Goal: Task Accomplishment & Management: Manage account settings

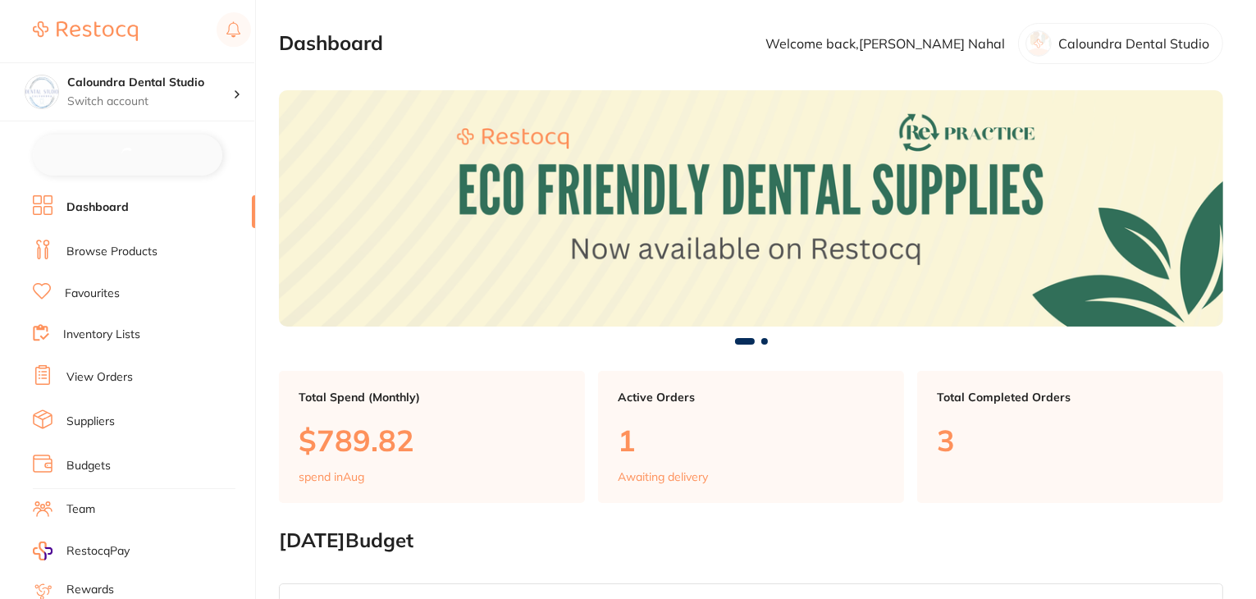
checkbox input "false"
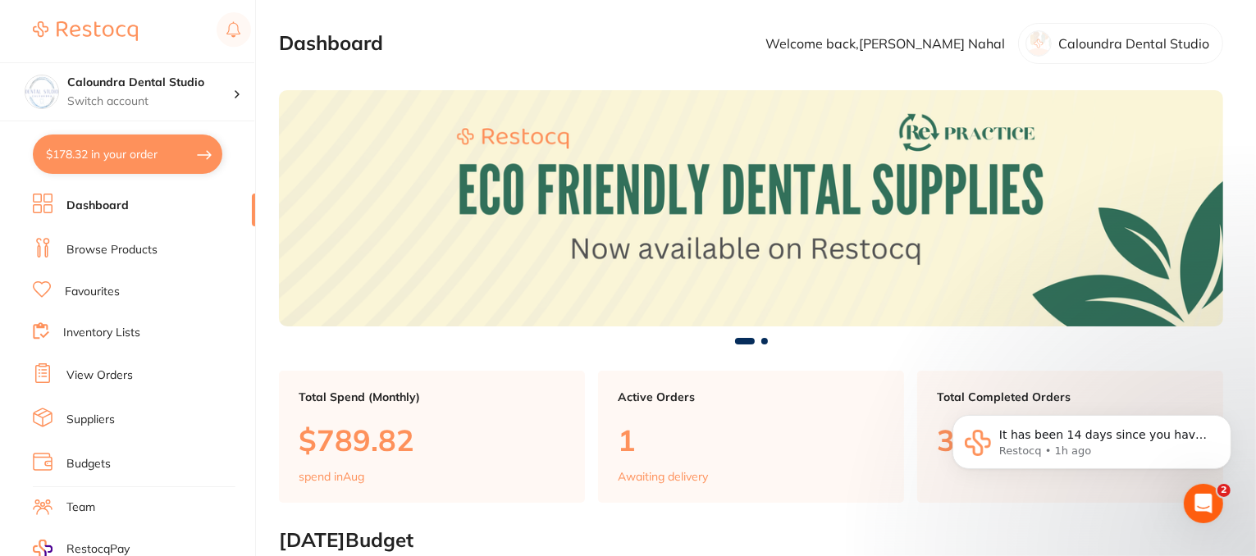
scroll to position [164, 0]
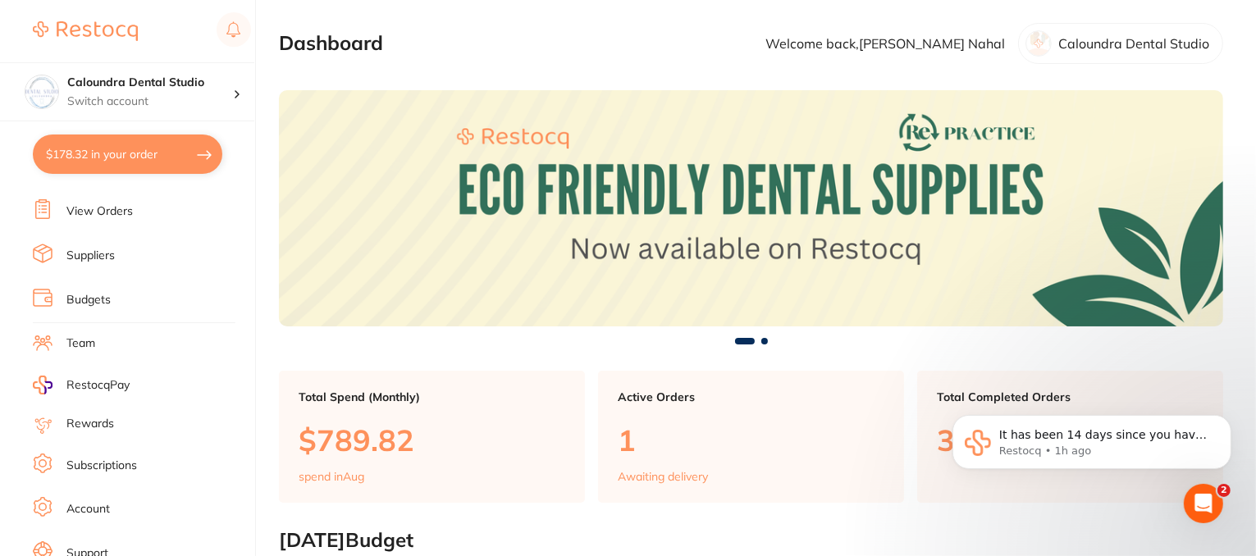
click at [105, 463] on link "Subscriptions" at bounding box center [101, 466] width 71 height 16
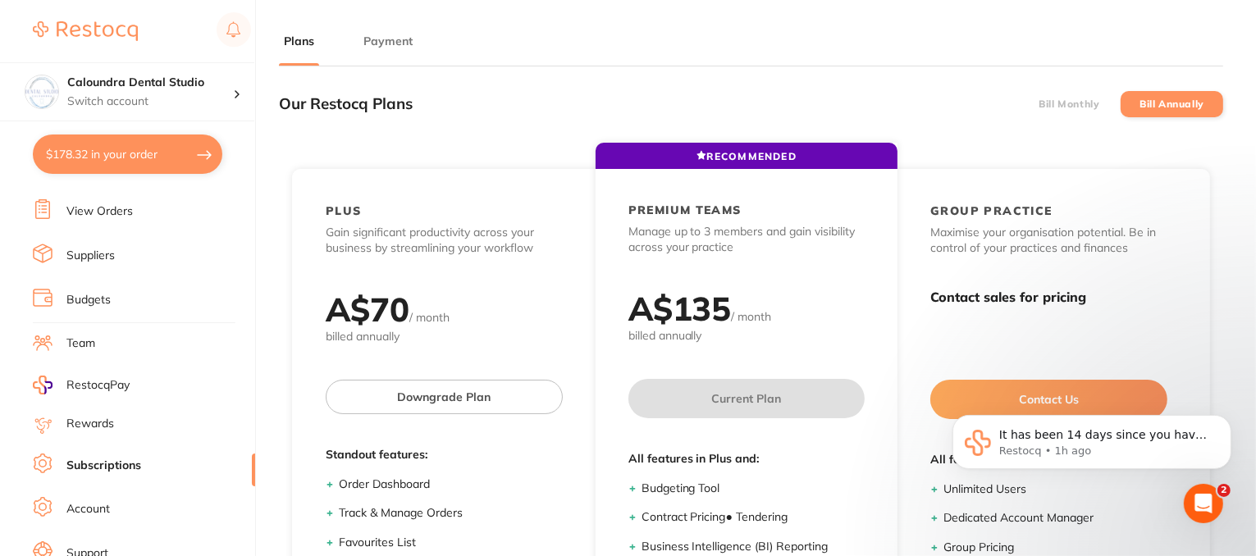
click at [1145, 103] on label "Bill Annually" at bounding box center [1172, 103] width 65 height 11
click at [1140, 104] on input "Bill Annually" at bounding box center [1140, 104] width 0 height 0
click at [1087, 105] on label "Bill Monthly" at bounding box center [1069, 103] width 61 height 11
click at [1039, 104] on input "Bill Monthly" at bounding box center [1039, 104] width 0 height 0
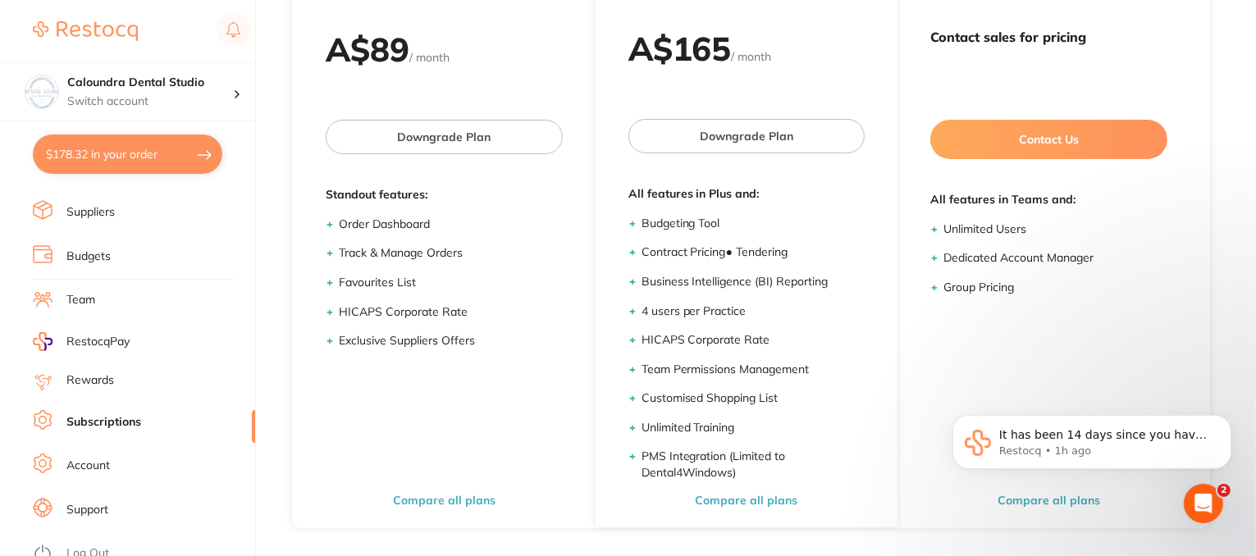
scroll to position [263, 0]
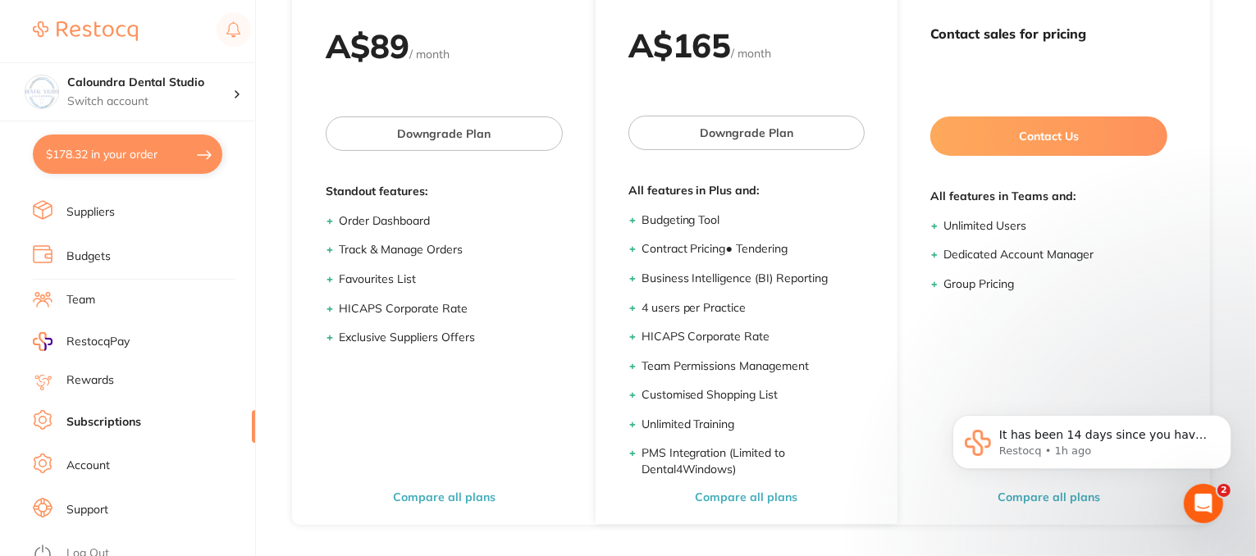
click at [97, 505] on link "Support" at bounding box center [87, 510] width 42 height 16
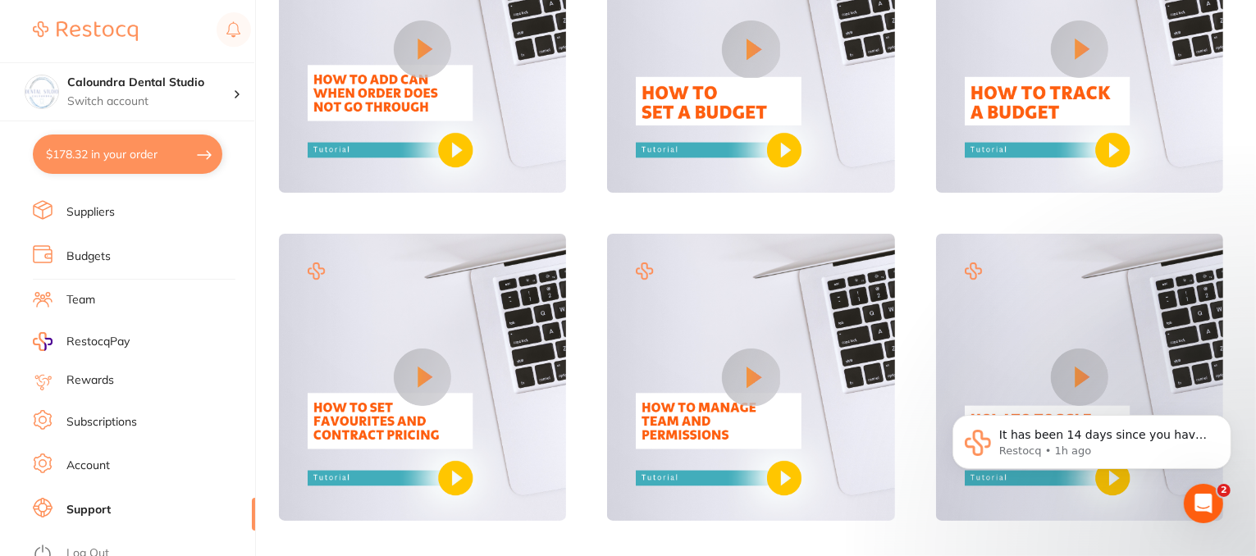
scroll to position [164, 0]
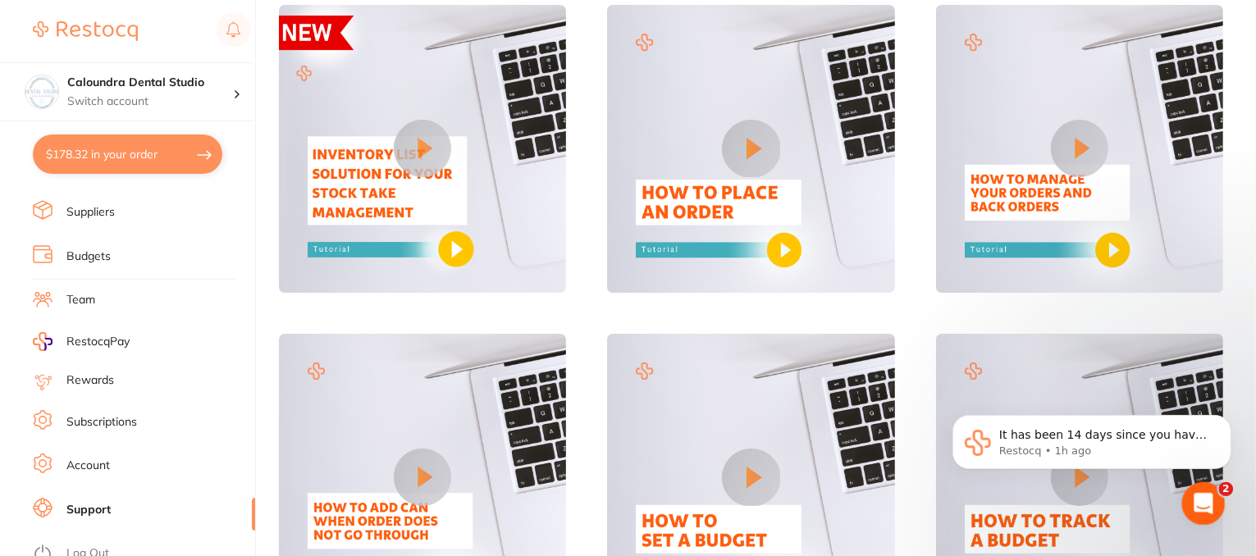
click at [1197, 491] on icon "Open Intercom Messenger" at bounding box center [1201, 501] width 27 height 27
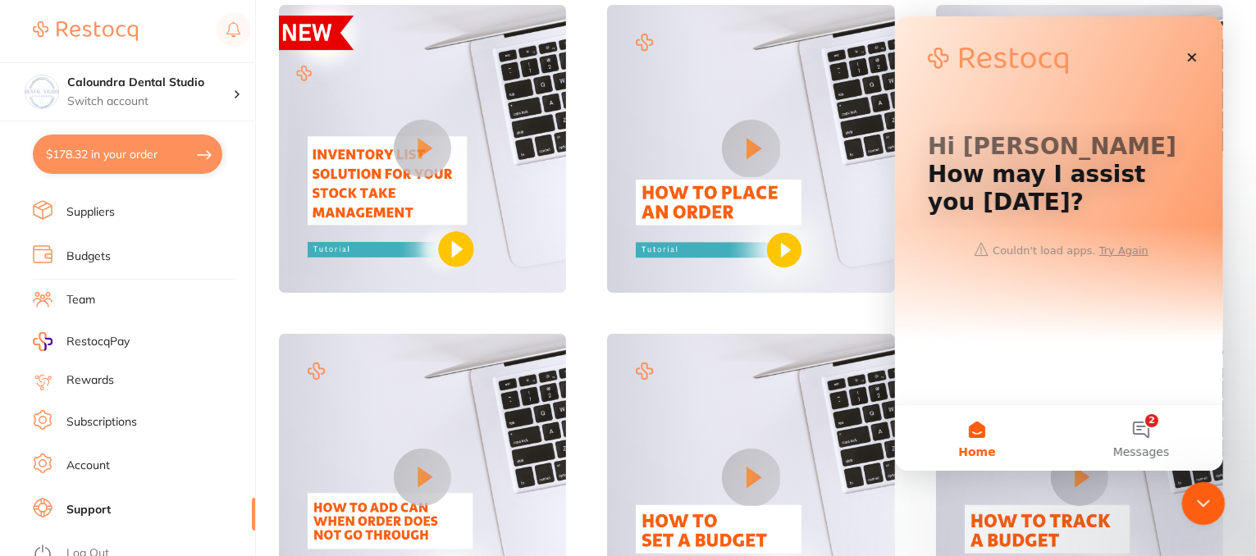
scroll to position [0, 0]
click at [1190, 56] on icon "Close" at bounding box center [1191, 57] width 9 height 9
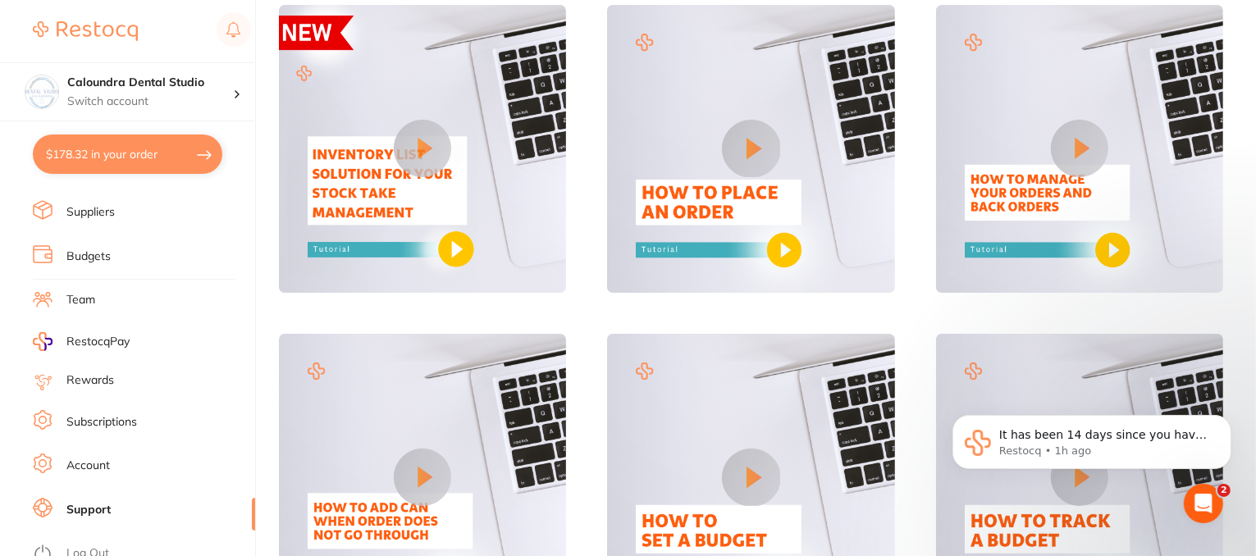
scroll to position [126, 0]
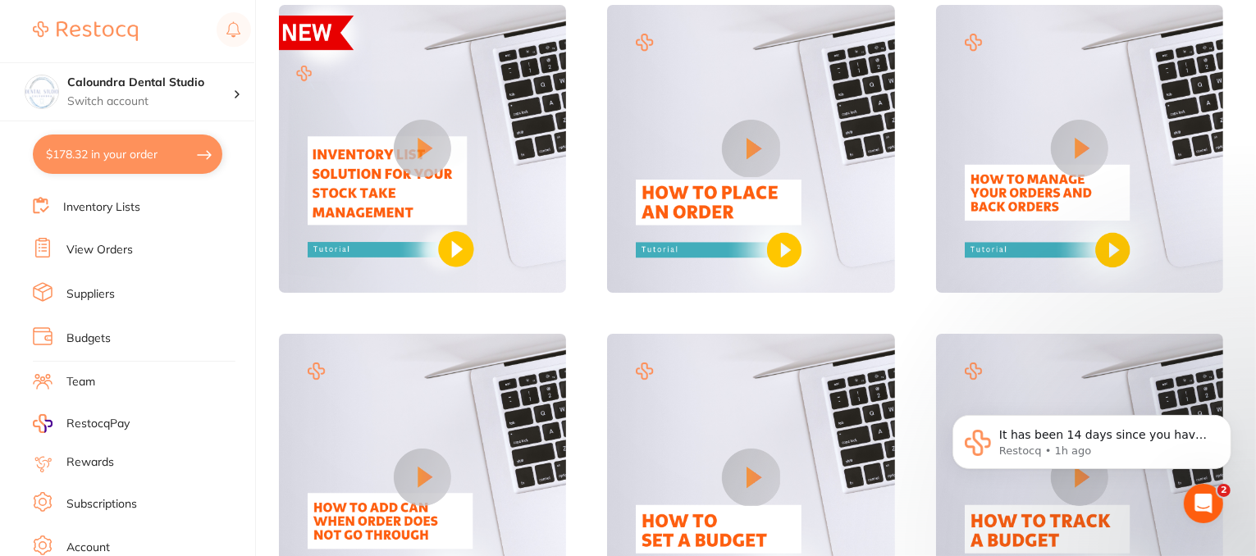
click at [105, 503] on li "Subscriptions" at bounding box center [144, 504] width 222 height 25
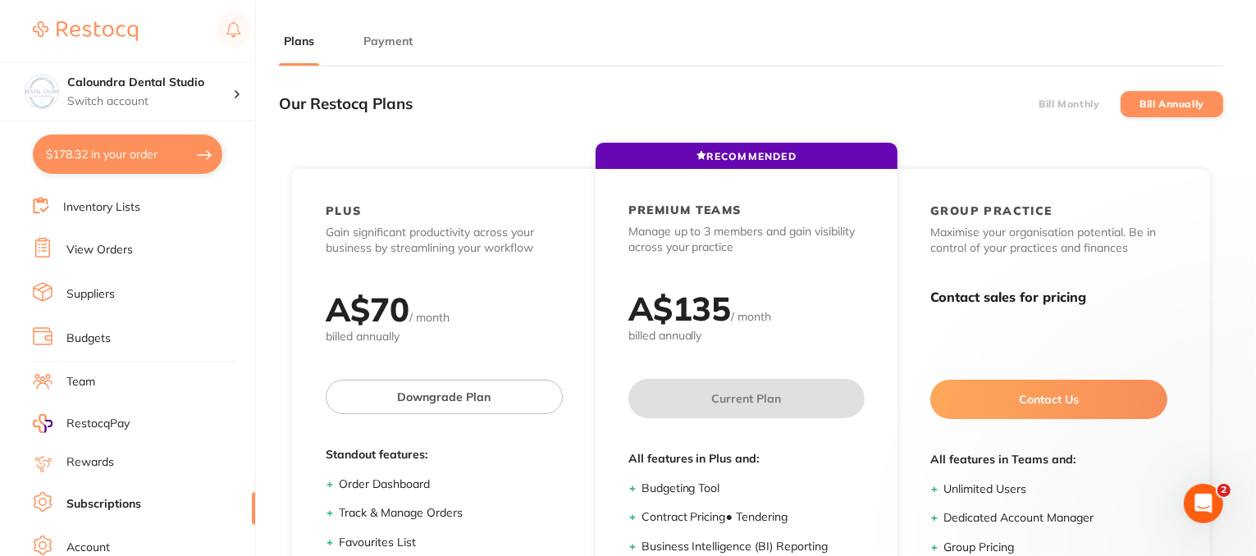
click at [398, 39] on button "Payment" at bounding box center [388, 42] width 59 height 16
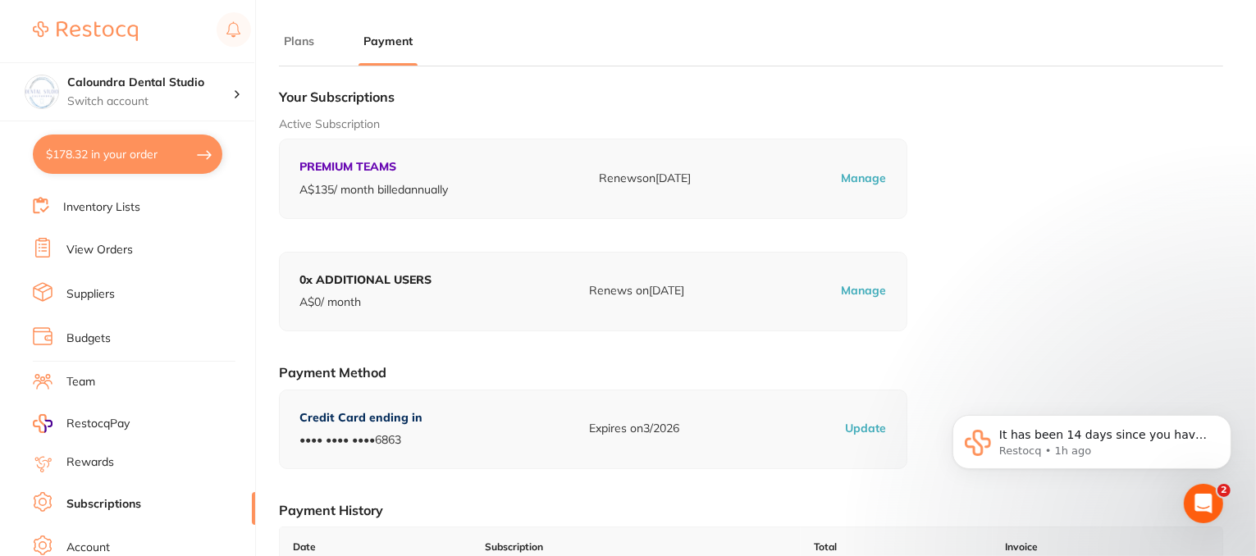
click at [83, 377] on link "Team" at bounding box center [80, 382] width 29 height 16
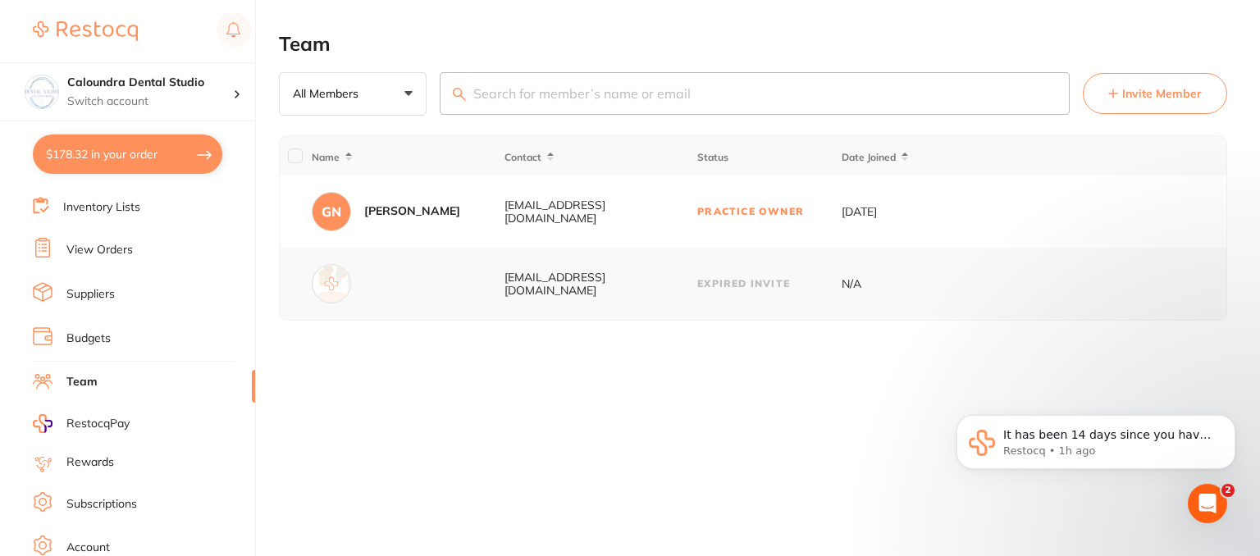
click at [1192, 106] on button "Invite Member" at bounding box center [1155, 93] width 144 height 41
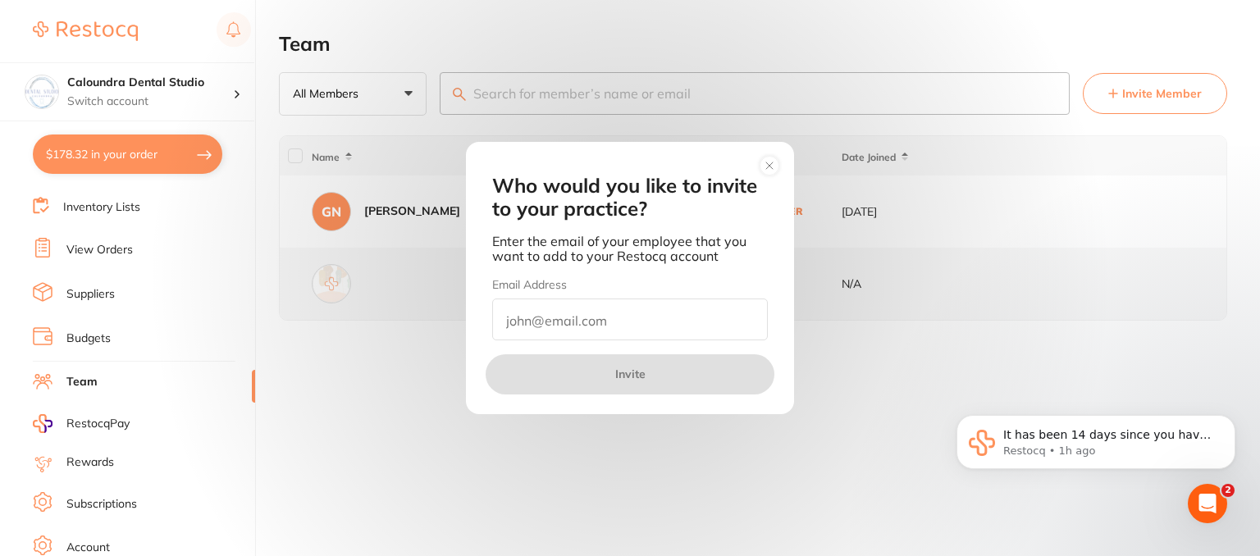
click at [775, 171] on circle at bounding box center [770, 166] width 19 height 19
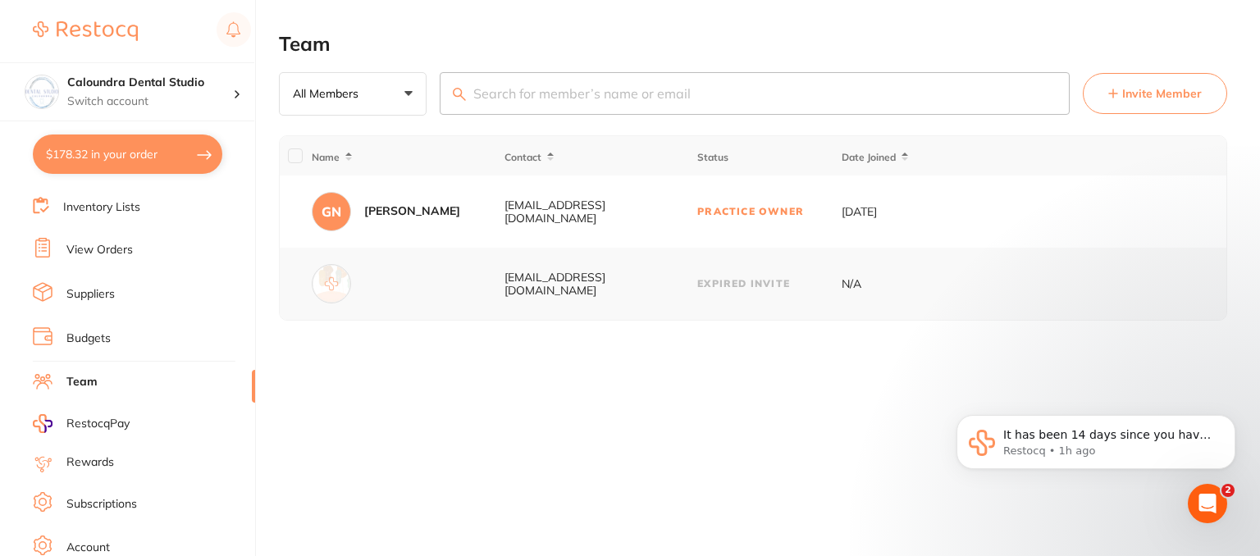
click at [92, 336] on link "Budgets" at bounding box center [88, 339] width 44 height 16
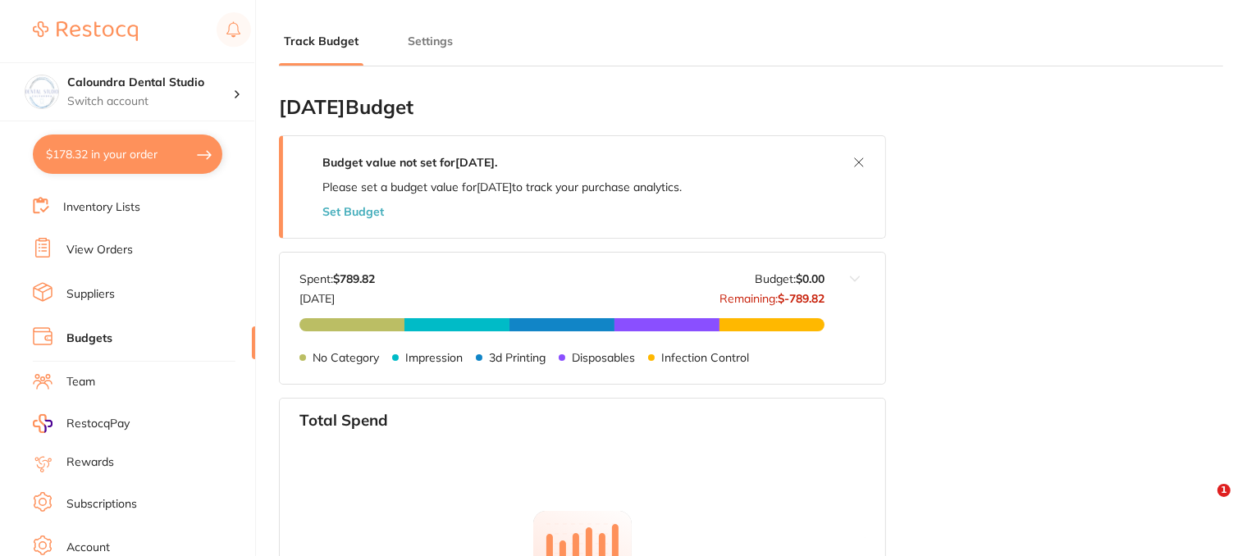
click at [419, 46] on button "Settings" at bounding box center [430, 42] width 55 height 16
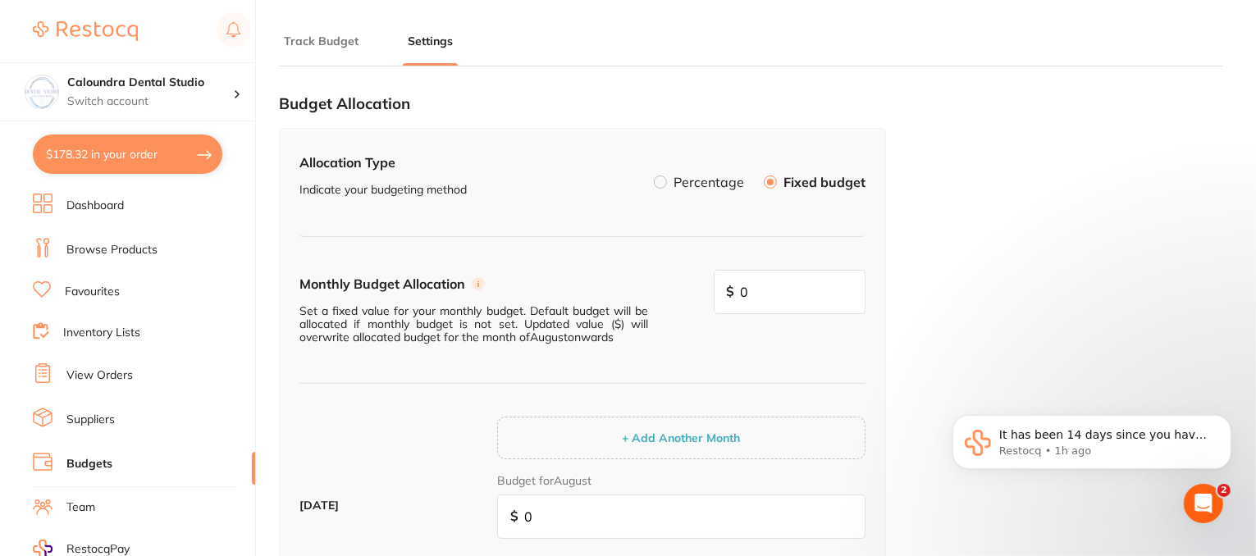
click at [102, 412] on link "Suppliers" at bounding box center [90, 420] width 48 height 16
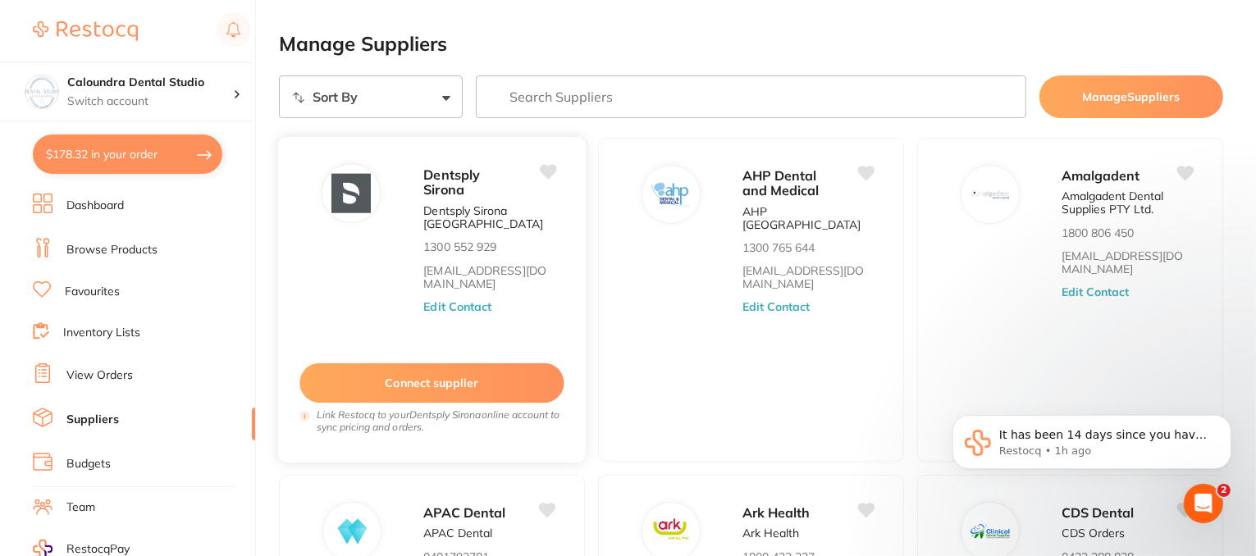
click at [460, 311] on button "Edit Contact" at bounding box center [457, 306] width 68 height 13
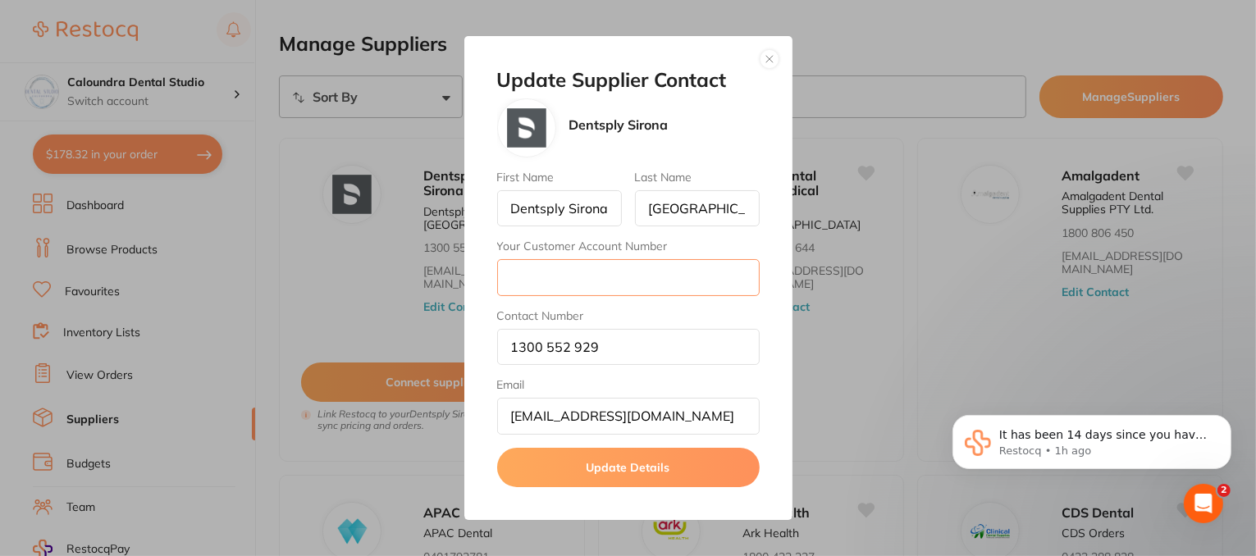
click at [518, 281] on input "Your Customer Account Number" at bounding box center [628, 277] width 263 height 36
type input "CA005477"
click at [606, 468] on button "Update Details" at bounding box center [628, 467] width 263 height 39
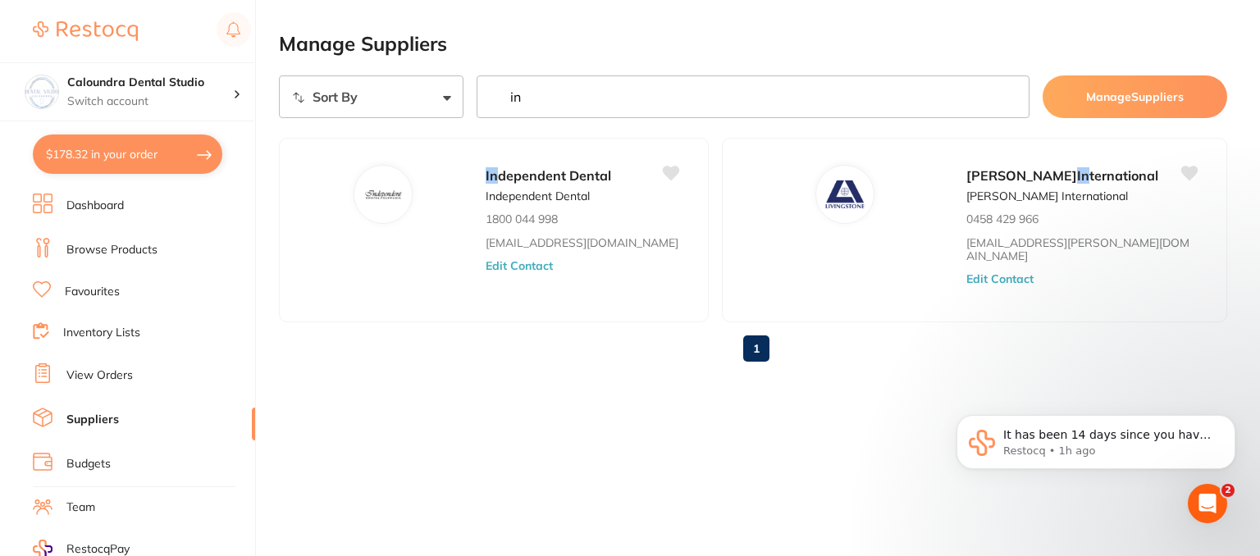
type input "i"
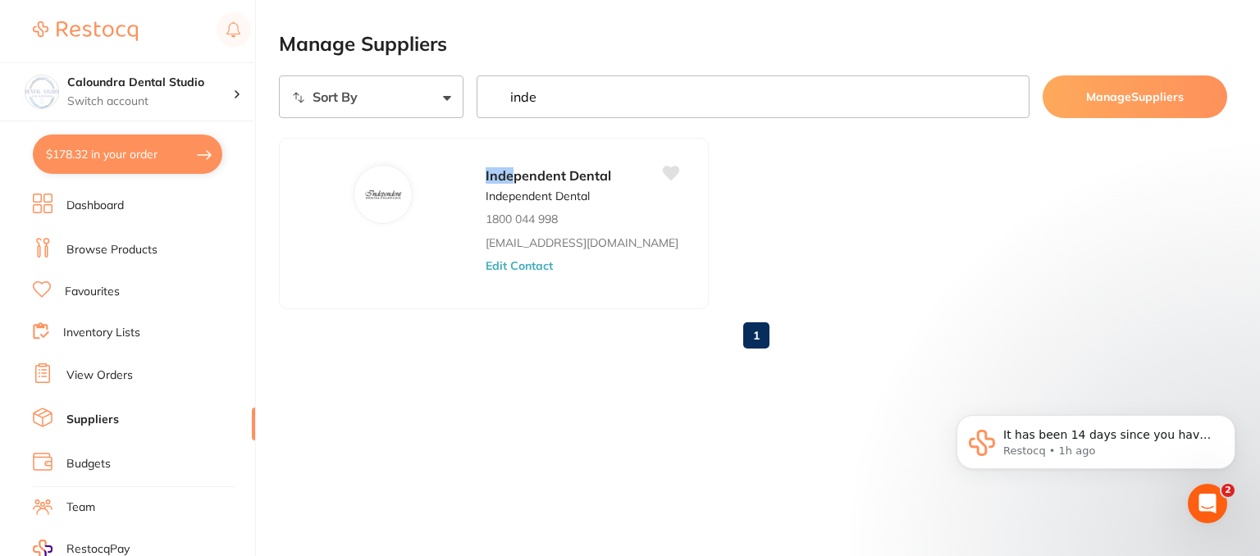
drag, startPoint x: 552, startPoint y: 94, endPoint x: 473, endPoint y: 104, distance: 80.2
click at [473, 104] on div "Sort By A-Z Z-A inde Manage Suppliers" at bounding box center [753, 96] width 949 height 43
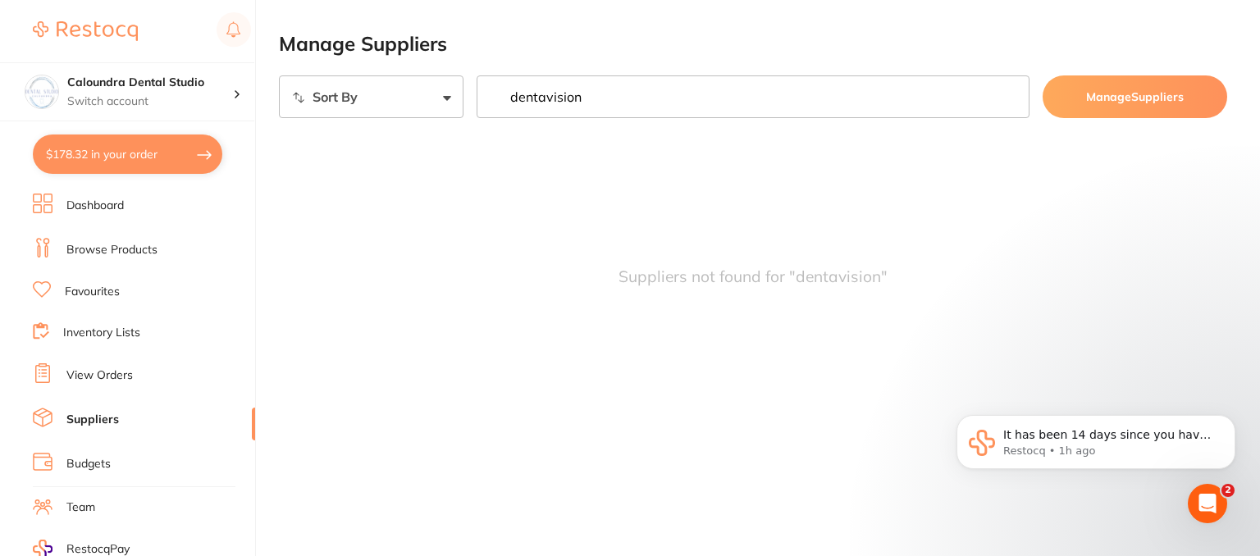
drag, startPoint x: 601, startPoint y: 96, endPoint x: 487, endPoint y: 92, distance: 114.1
click at [487, 92] on input "dentavision" at bounding box center [753, 96] width 553 height 43
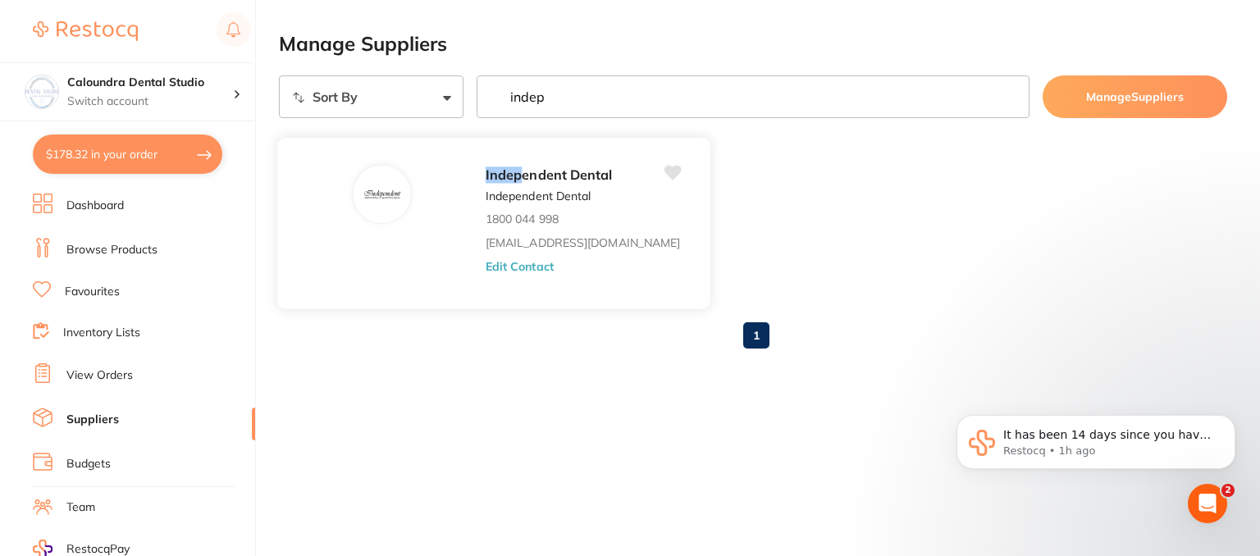
type input "indep"
click at [503, 267] on button "Edit Contact" at bounding box center [520, 265] width 68 height 13
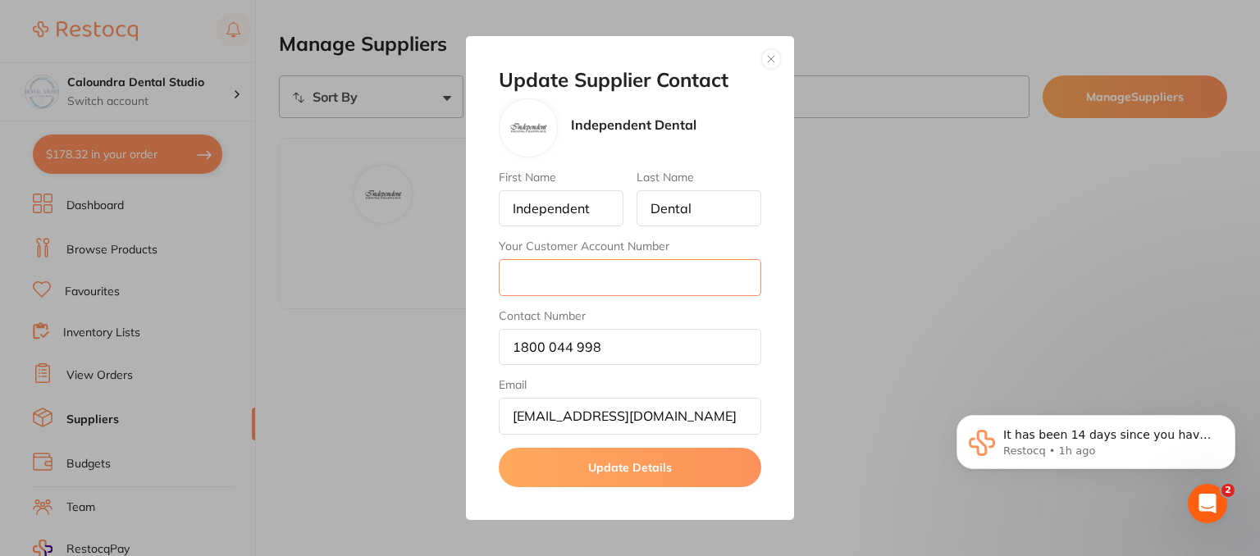
click at [542, 271] on input "Your Customer Account Number" at bounding box center [630, 277] width 263 height 36
type input "24503"
click at [620, 464] on button "Update Details" at bounding box center [630, 467] width 263 height 39
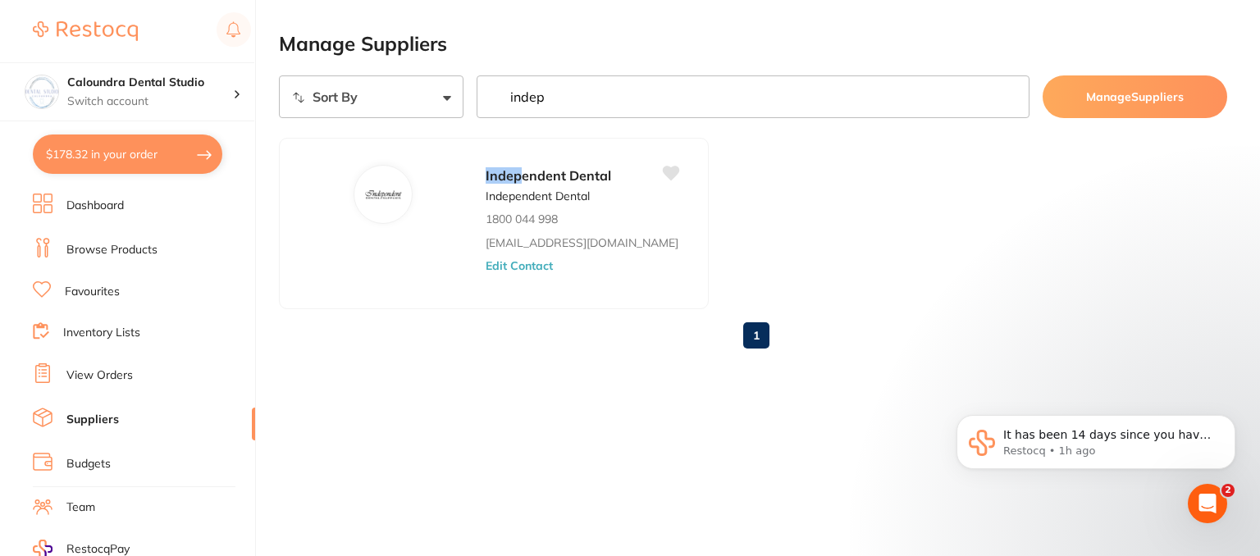
click at [105, 421] on link "Suppliers" at bounding box center [92, 420] width 53 height 16
click at [103, 374] on link "View Orders" at bounding box center [99, 376] width 66 height 16
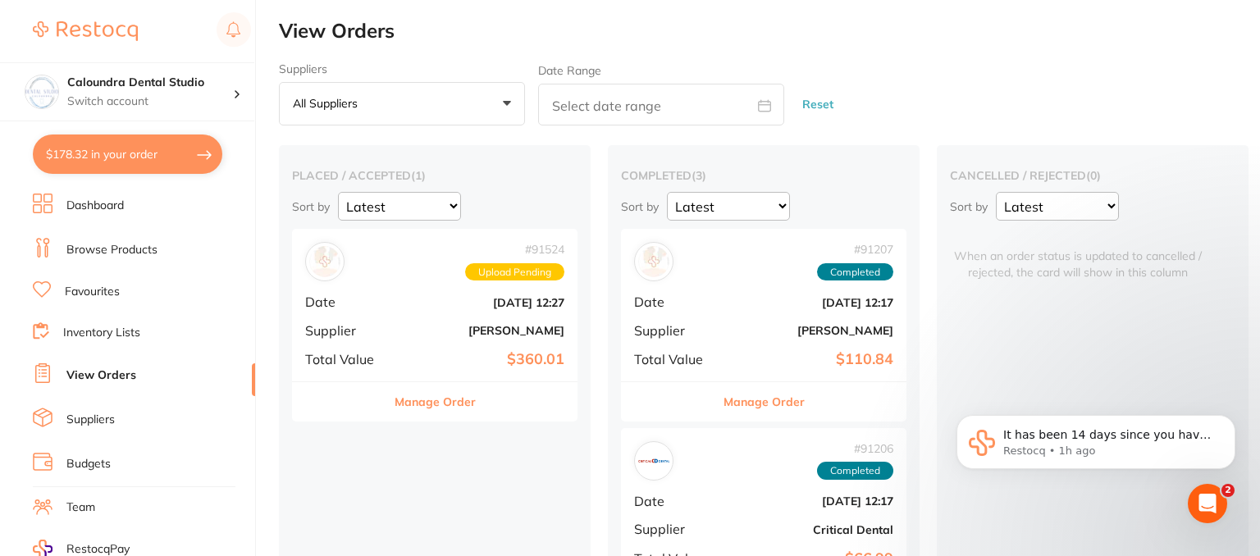
click at [101, 414] on link "Suppliers" at bounding box center [90, 420] width 48 height 16
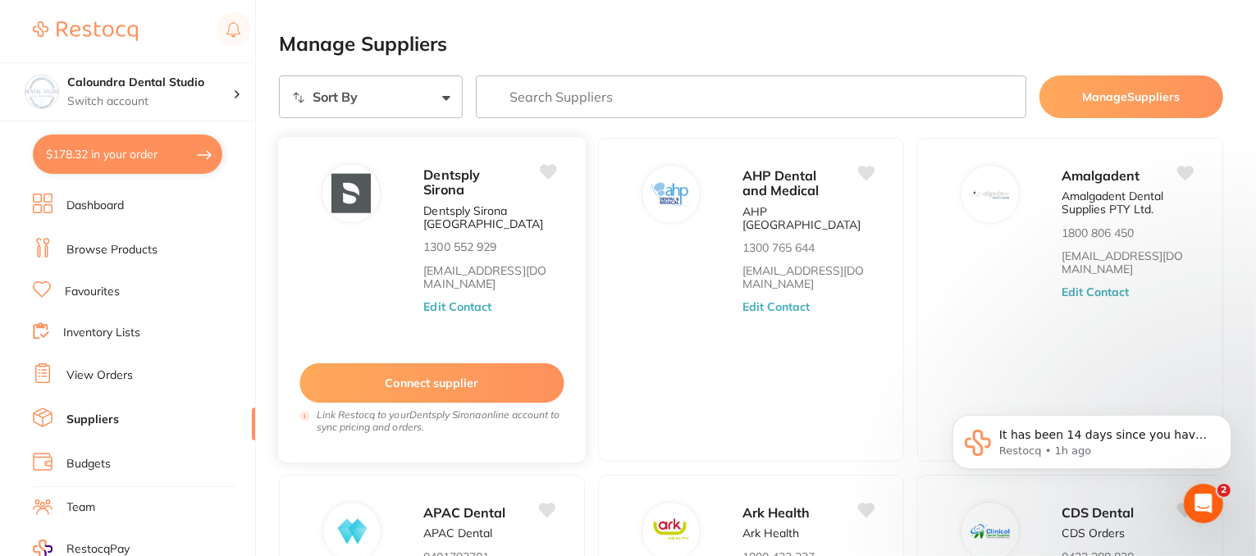
click at [473, 309] on button "Edit Contact" at bounding box center [457, 306] width 68 height 13
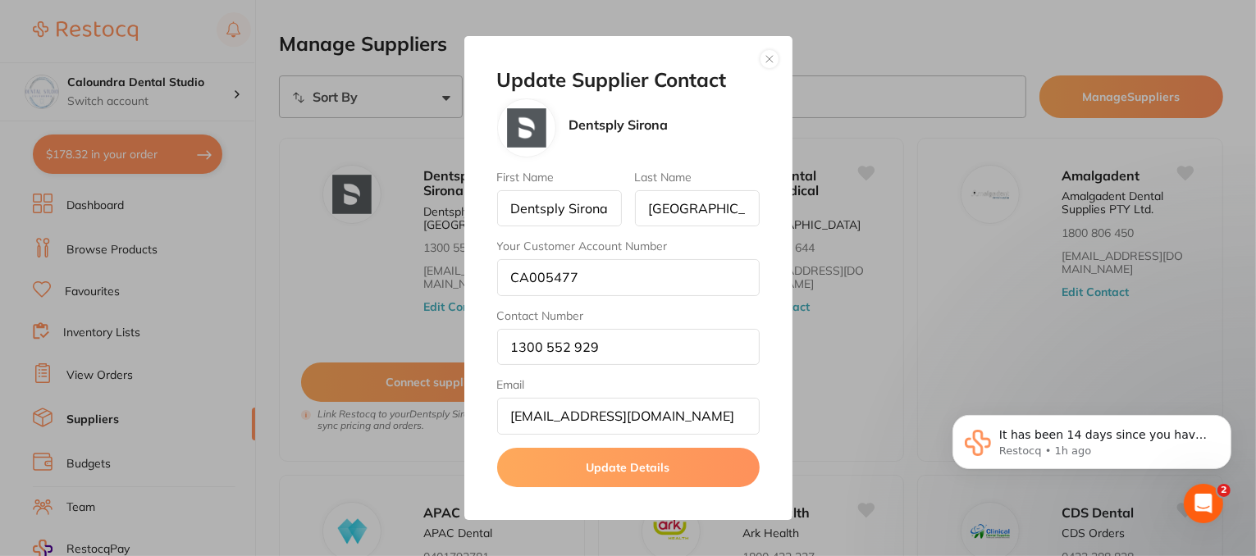
click at [772, 61] on button "button" at bounding box center [770, 59] width 20 height 20
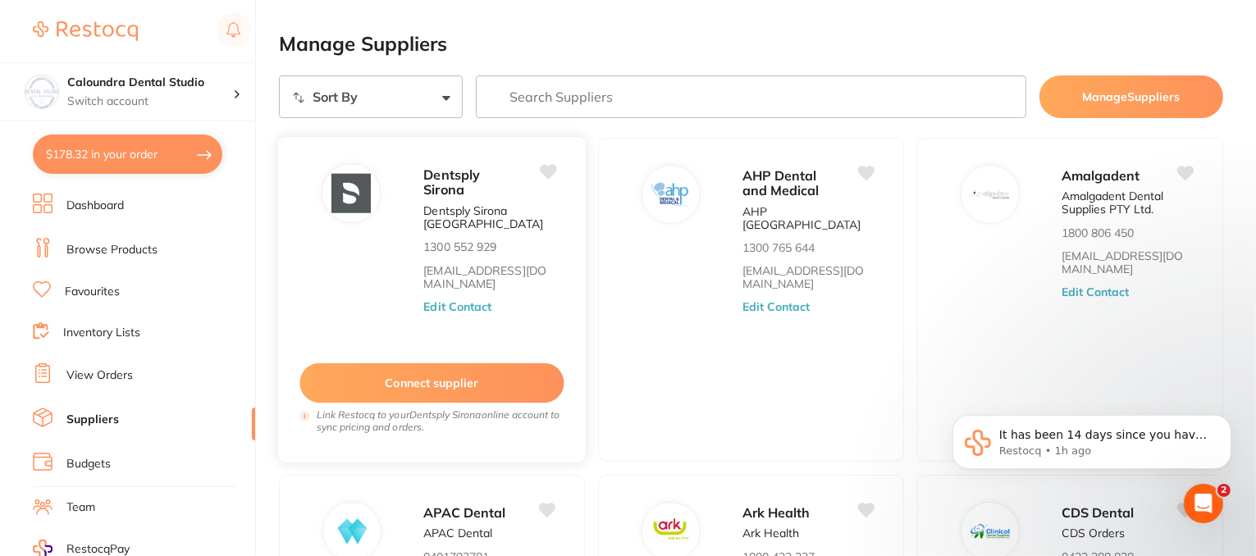
click at [433, 388] on button "Connect supplier" at bounding box center [432, 384] width 264 height 40
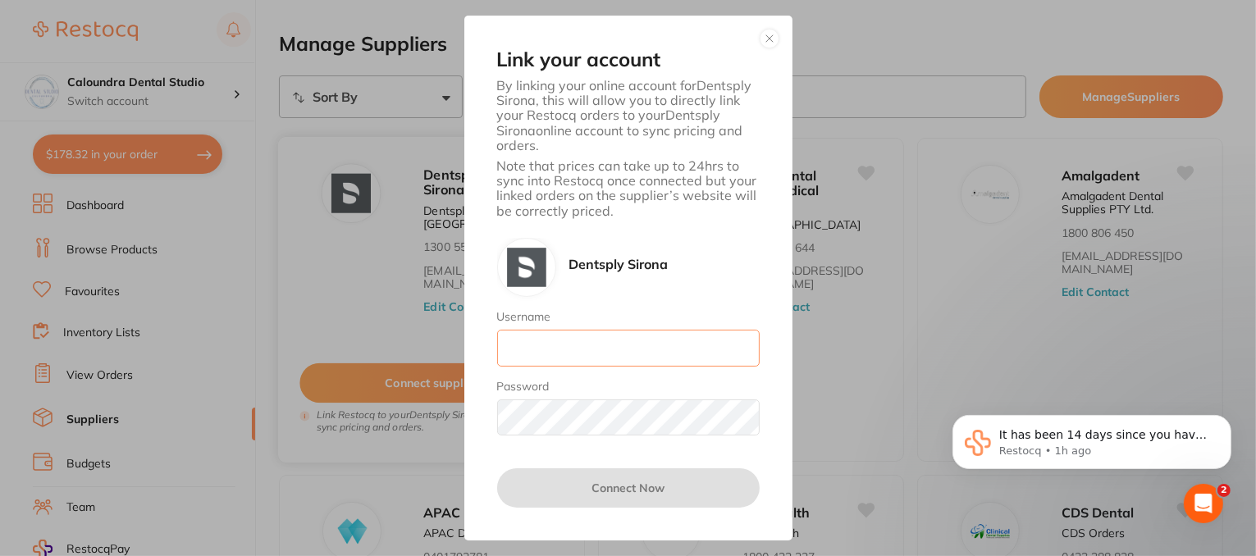
type input "[EMAIL_ADDRESS][DOMAIN_NAME]"
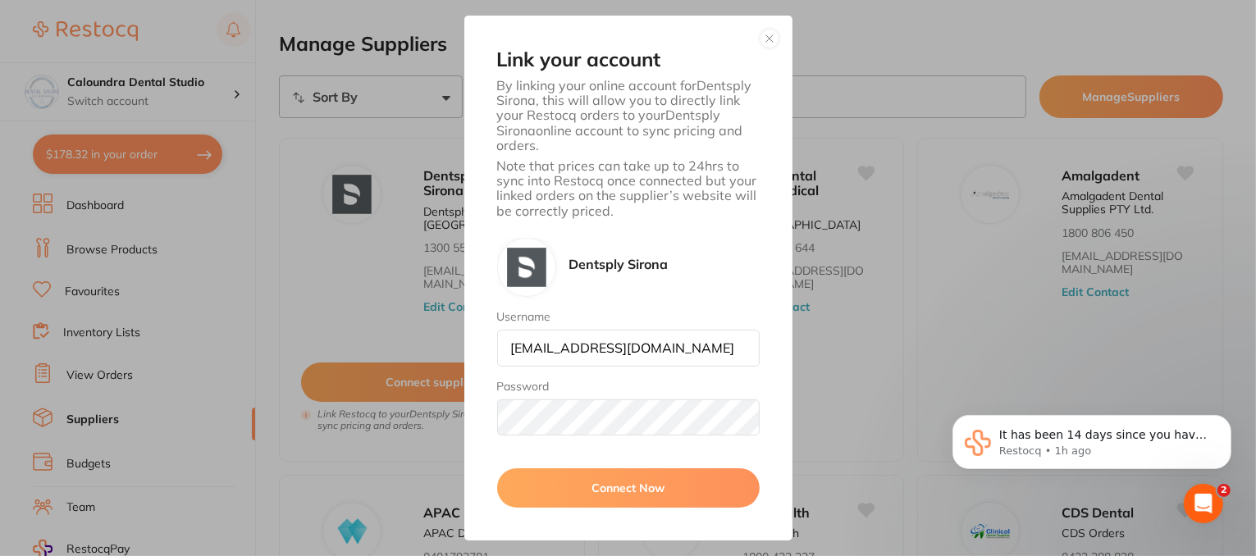
click at [771, 27] on div "Link your account By linking your online account for Dentsply Sirona , this wil…" at bounding box center [628, 278] width 328 height 525
click at [773, 37] on button "button" at bounding box center [770, 39] width 20 height 20
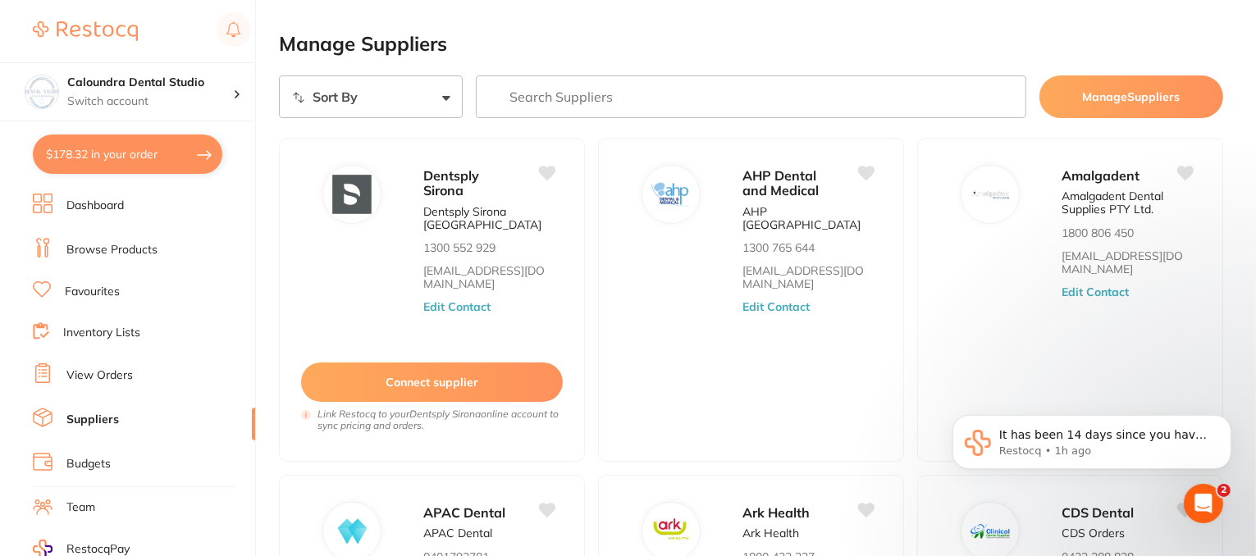
click at [125, 249] on link "Browse Products" at bounding box center [111, 250] width 91 height 16
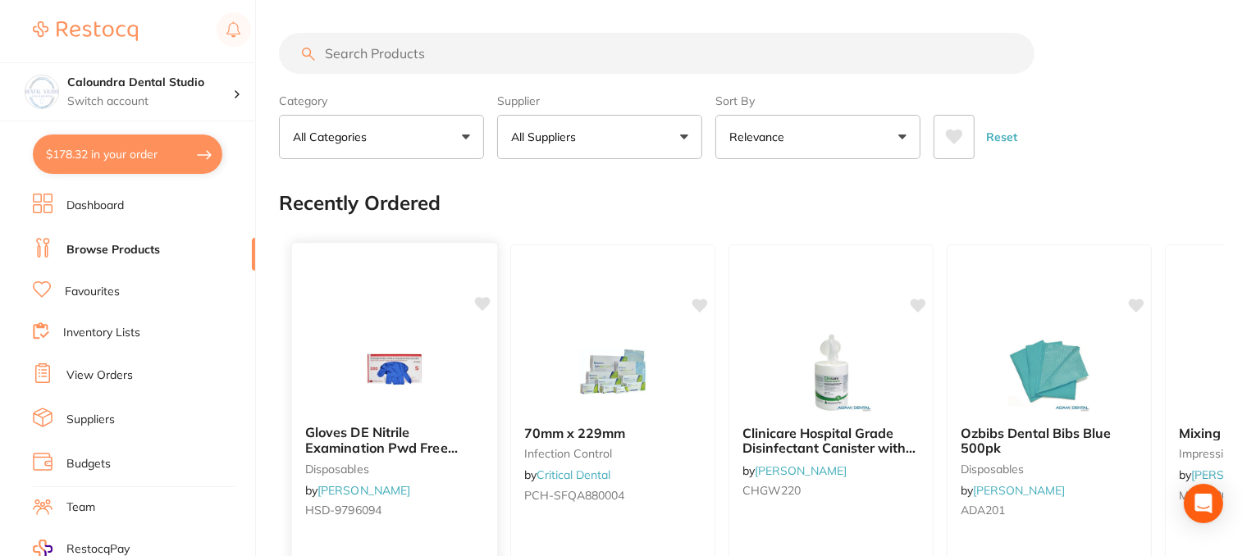
click at [92, 290] on link "Favourites" at bounding box center [92, 292] width 55 height 16
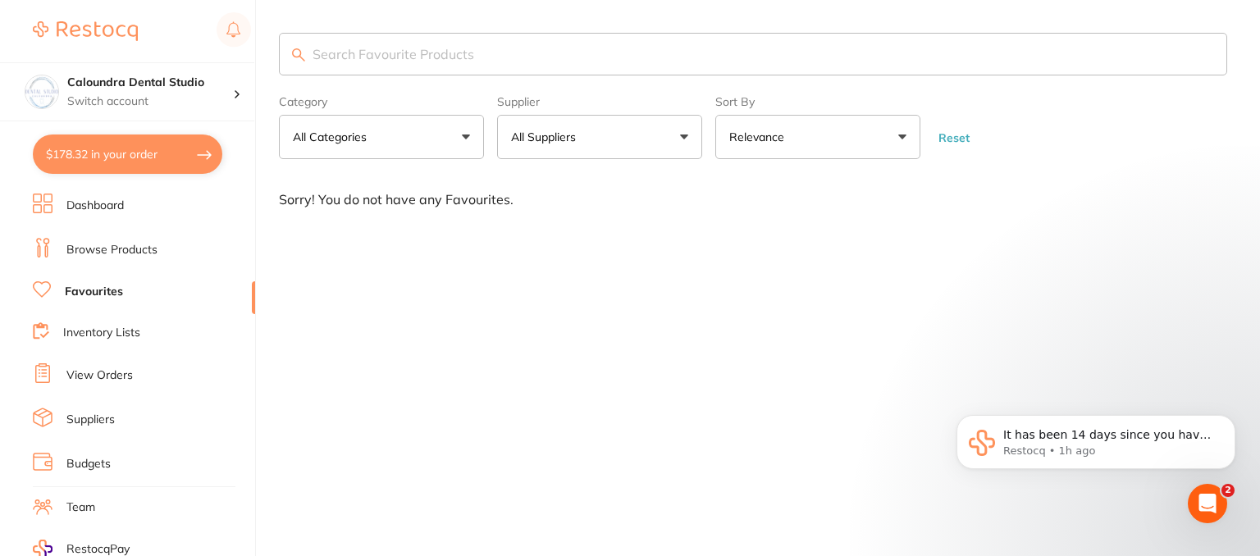
click at [150, 249] on link "Browse Products" at bounding box center [111, 250] width 91 height 16
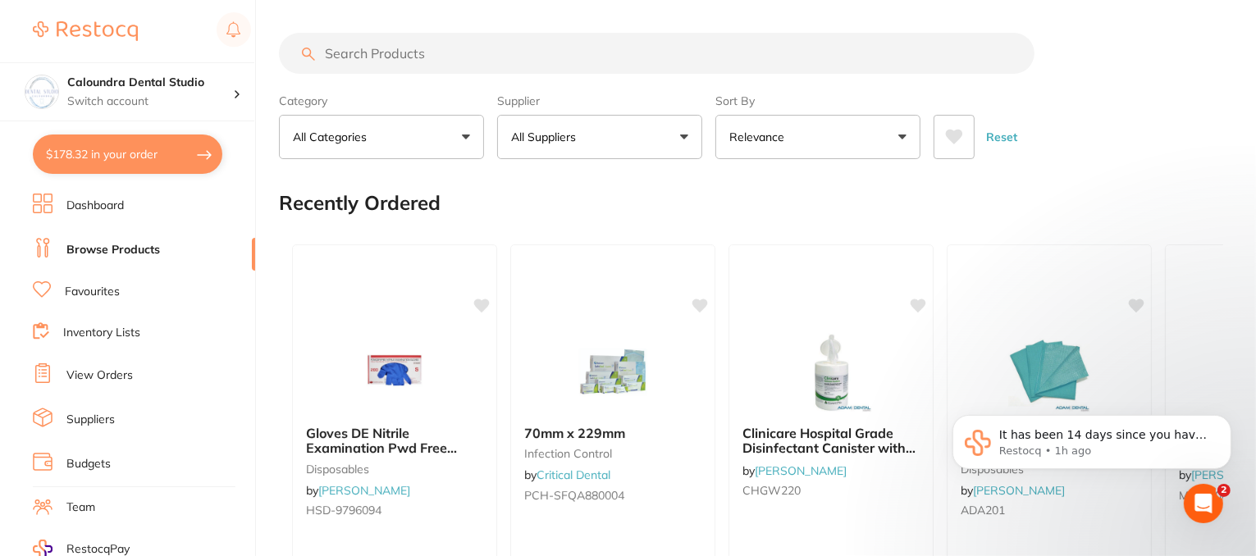
click at [123, 373] on link "View Orders" at bounding box center [99, 376] width 66 height 16
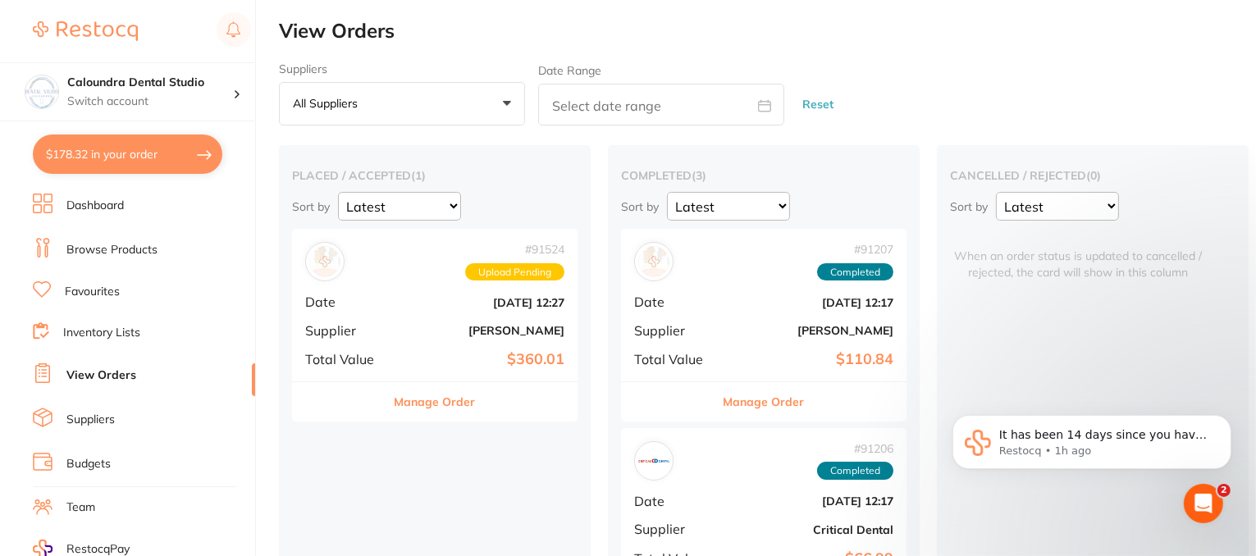
click at [756, 399] on button "Manage Order" at bounding box center [764, 401] width 81 height 39
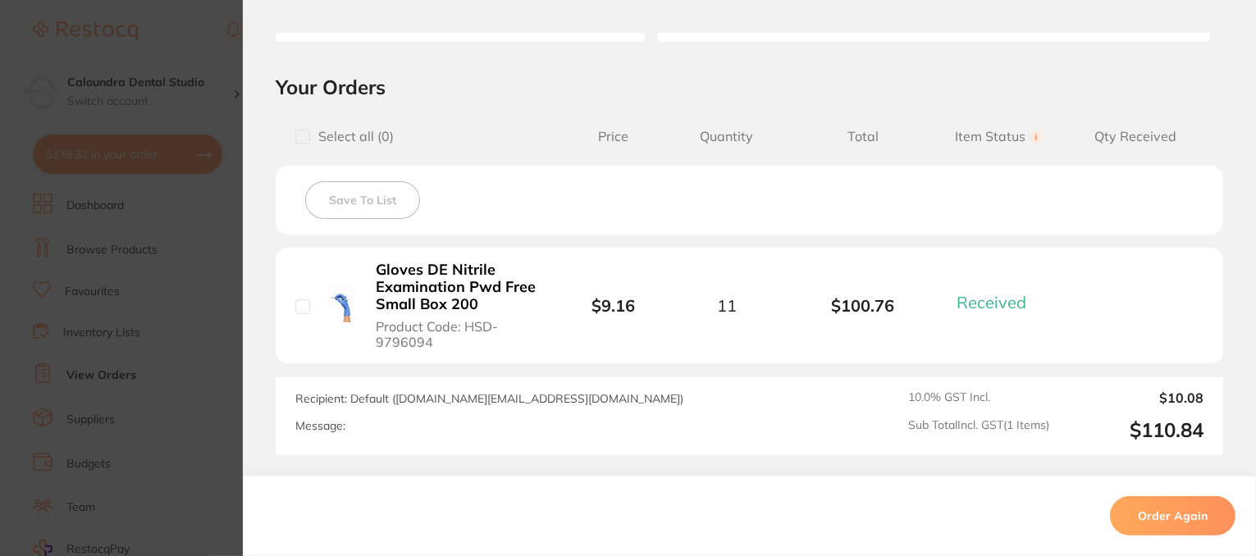
drag, startPoint x: 300, startPoint y: 138, endPoint x: 309, endPoint y: 149, distance: 13.5
click at [301, 139] on input "checkbox" at bounding box center [302, 137] width 15 height 15
checkbox input "true"
click at [299, 139] on input "checkbox" at bounding box center [302, 137] width 15 height 15
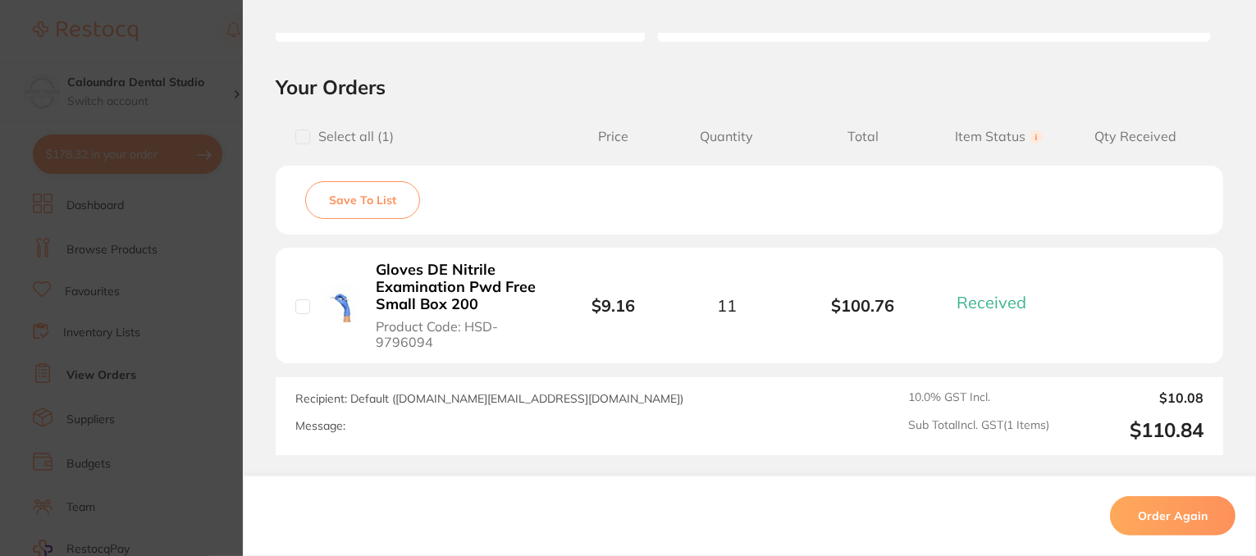
checkbox input "false"
click at [1118, 281] on li "Gloves DE Nitrile Examination Pwd Free Small Box 200 Product Code: HSD-9796094 …" at bounding box center [750, 306] width 948 height 117
click at [407, 279] on b "Gloves DE Nitrile Examination Pwd Free Small Box 200" at bounding box center [457, 287] width 162 height 51
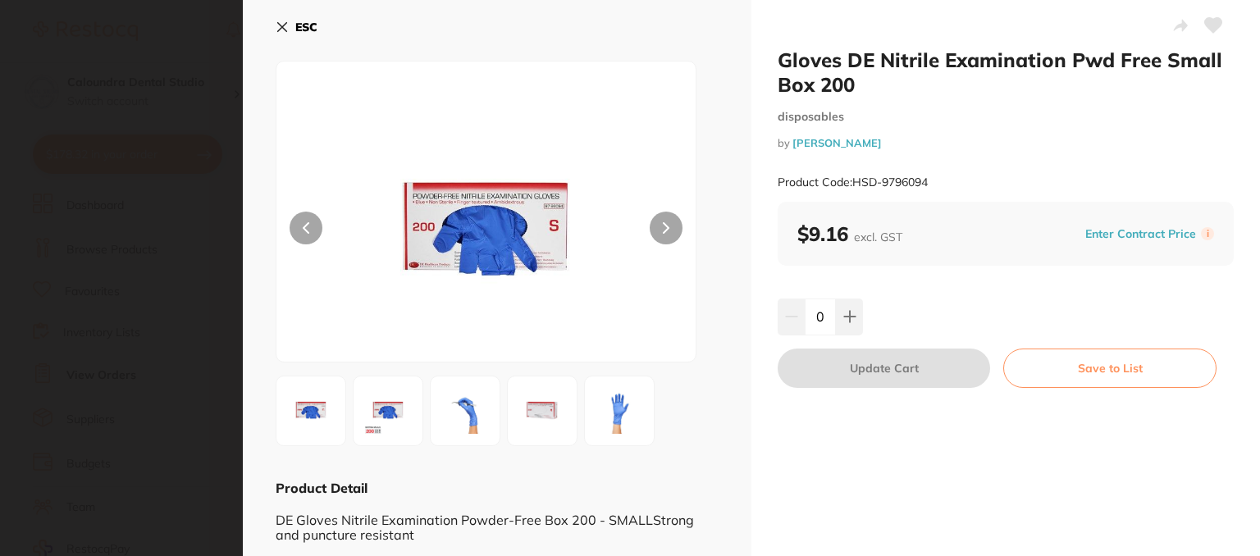
drag, startPoint x: 1219, startPoint y: 8, endPoint x: 1203, endPoint y: 24, distance: 22.0
click at [1204, 24] on button at bounding box center [1213, 27] width 41 height 41
click at [1205, 24] on icon at bounding box center [1213, 25] width 17 height 15
click at [278, 21] on icon at bounding box center [282, 27] width 13 height 13
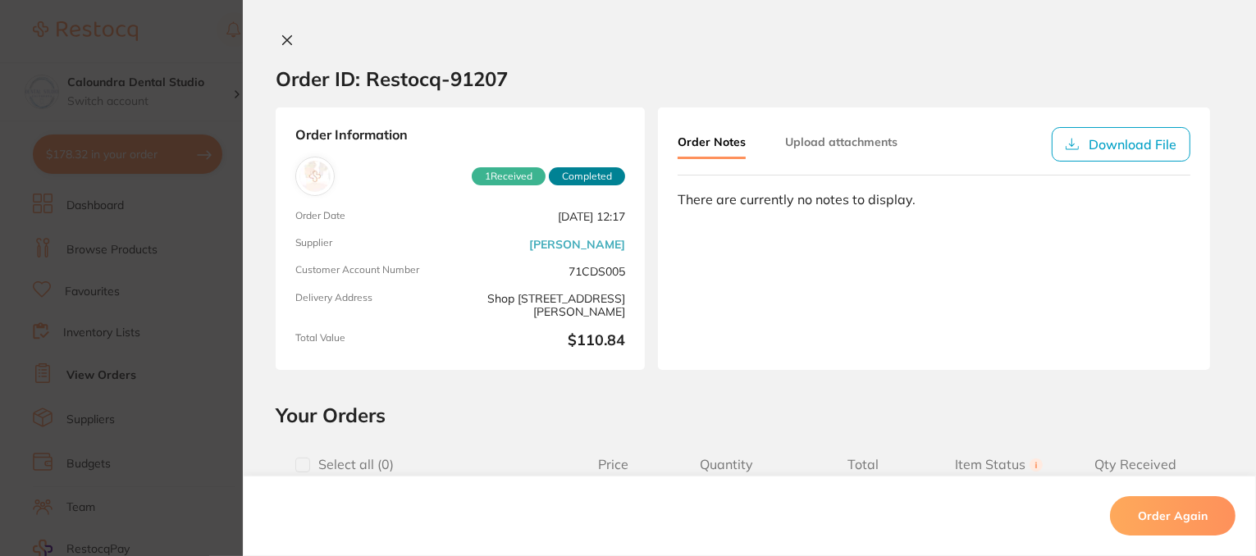
click at [281, 40] on icon at bounding box center [287, 40] width 13 height 13
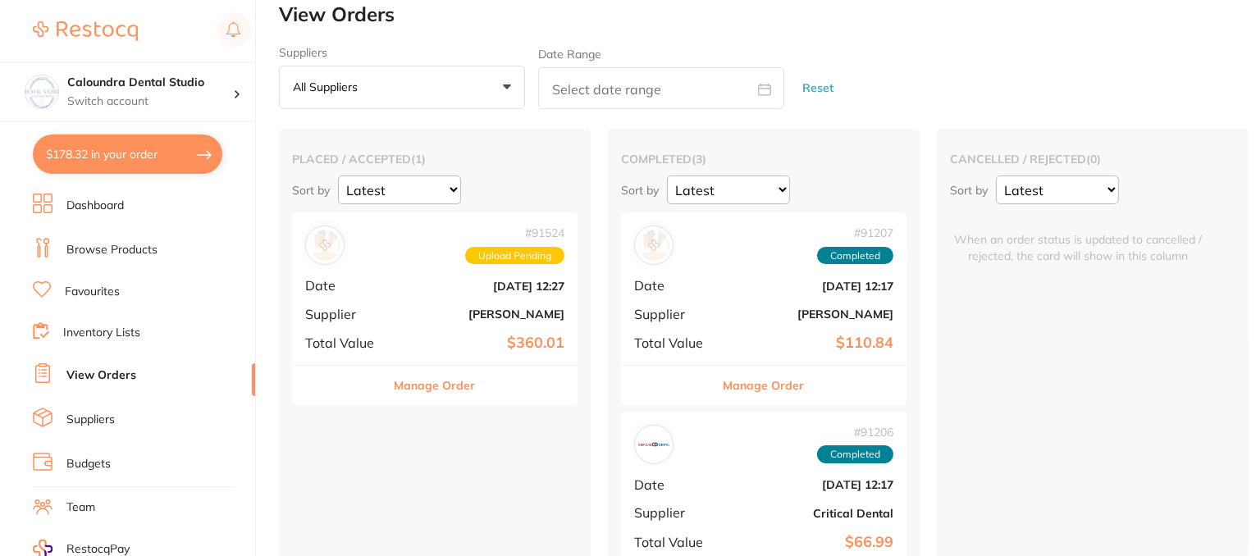
click at [88, 292] on link "Favourites" at bounding box center [92, 292] width 55 height 16
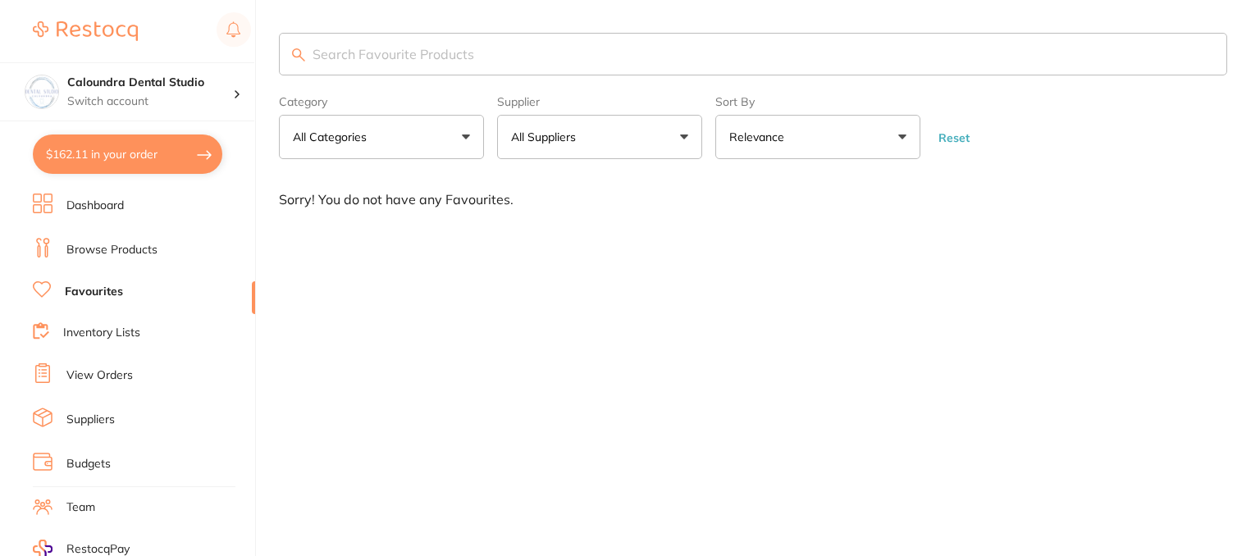
click at [112, 375] on link "View Orders" at bounding box center [99, 376] width 66 height 16
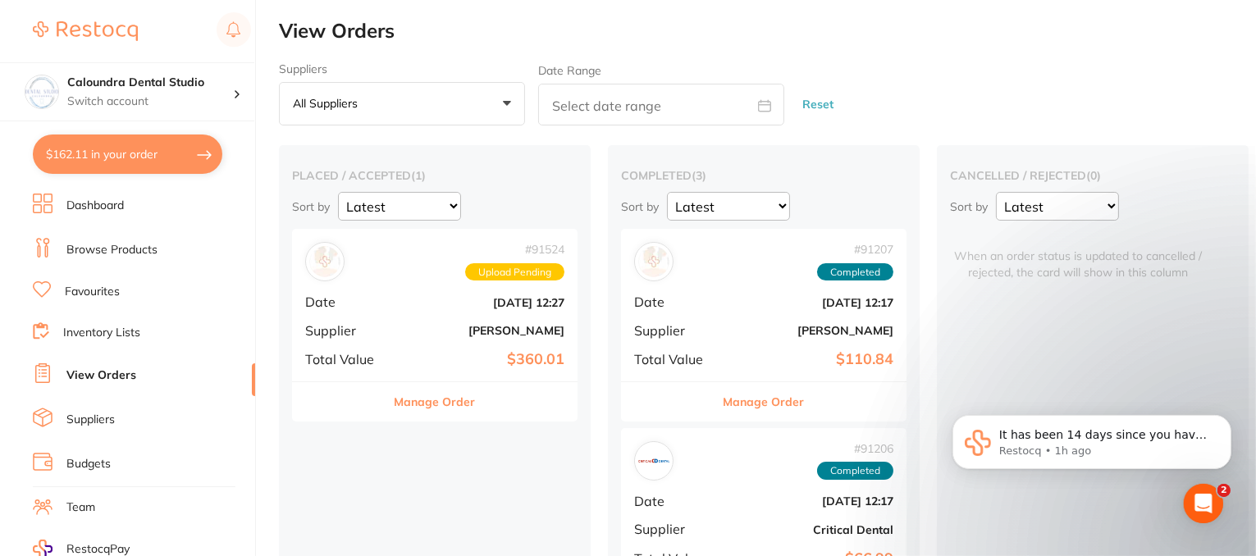
click at [433, 399] on button "Manage Order" at bounding box center [435, 401] width 81 height 39
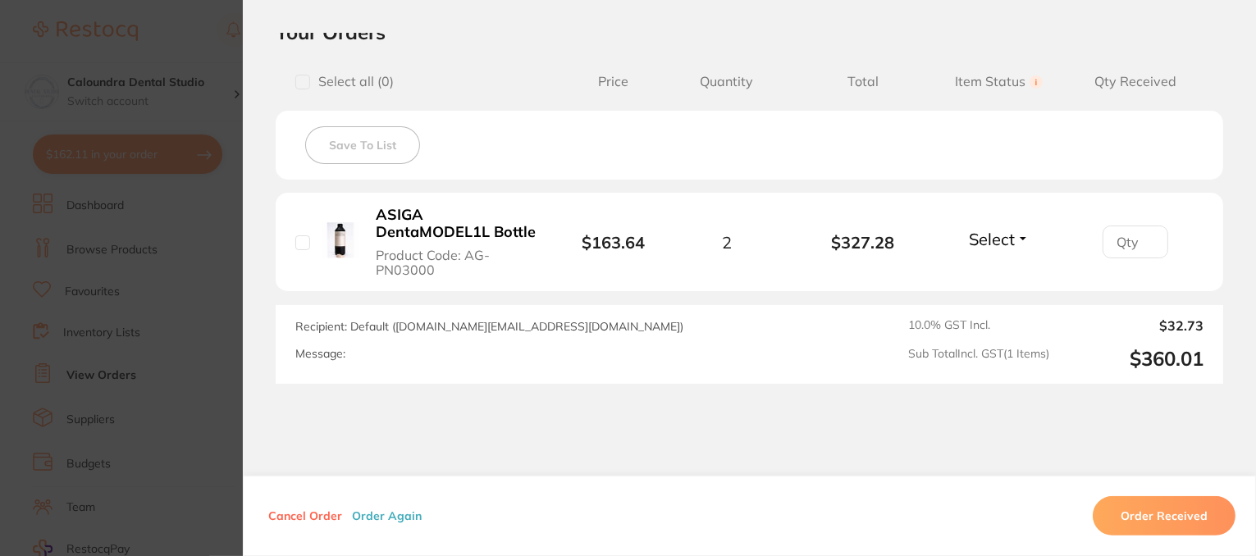
scroll to position [410, 0]
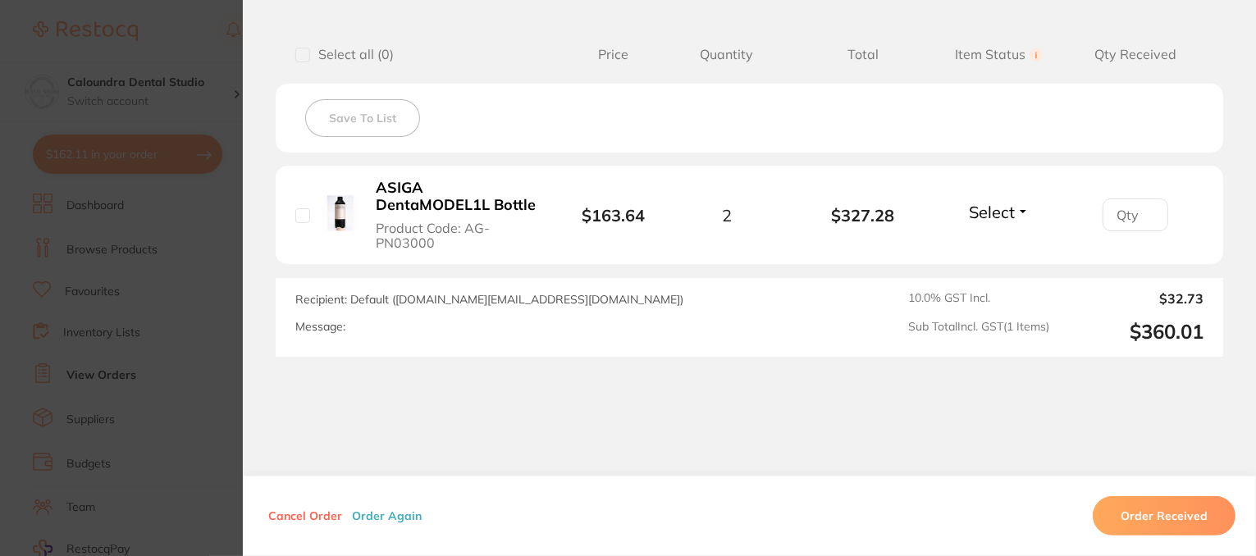
click at [1017, 209] on button "Select" at bounding box center [999, 212] width 71 height 21
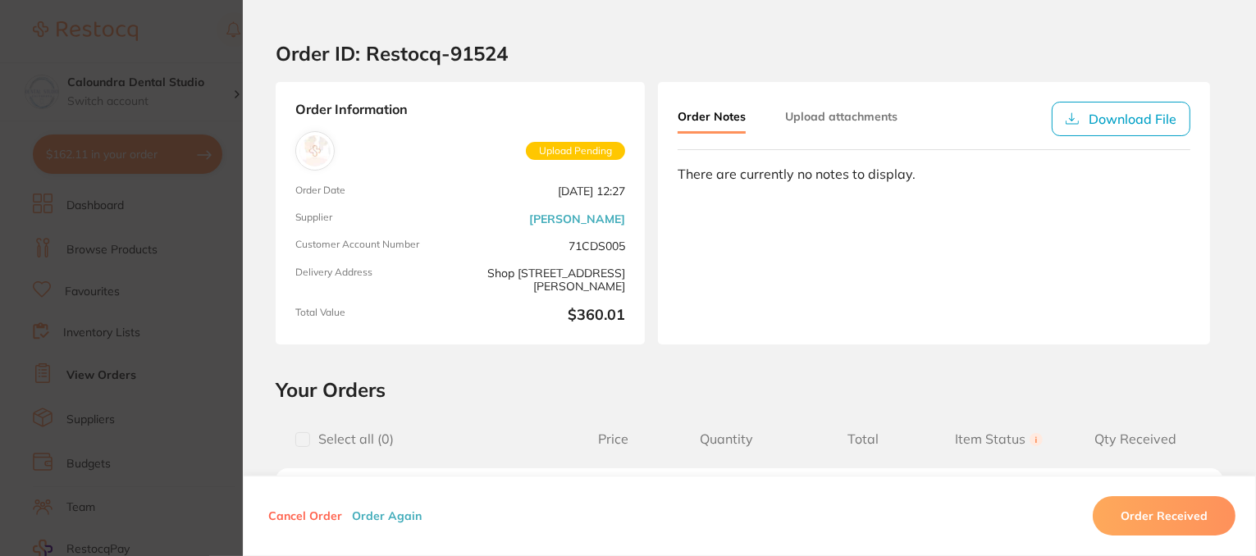
scroll to position [0, 0]
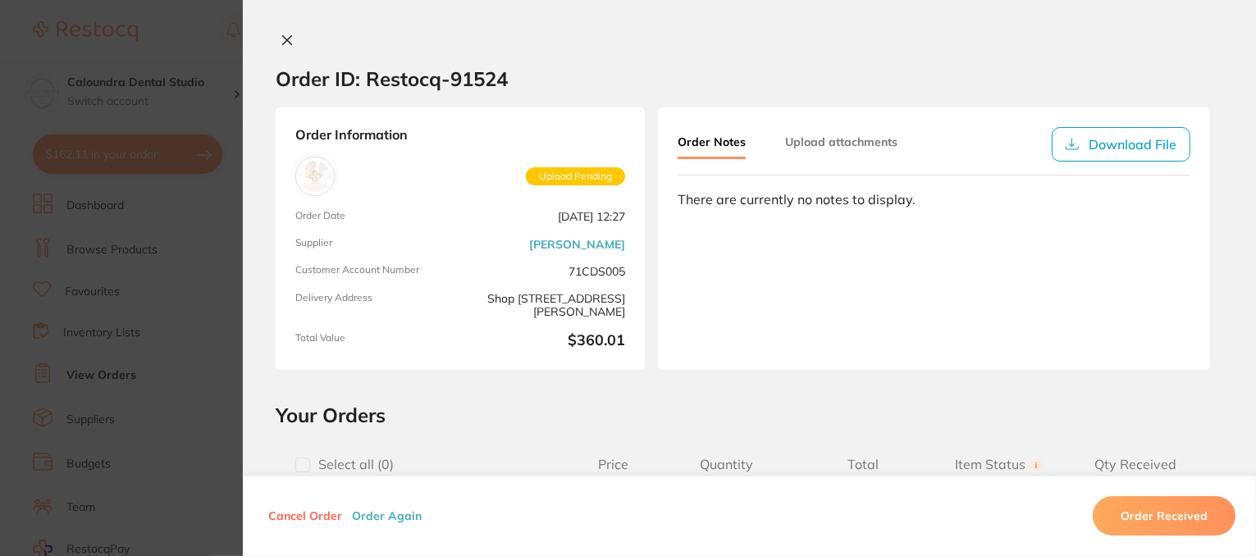
click at [281, 41] on icon at bounding box center [287, 40] width 13 height 13
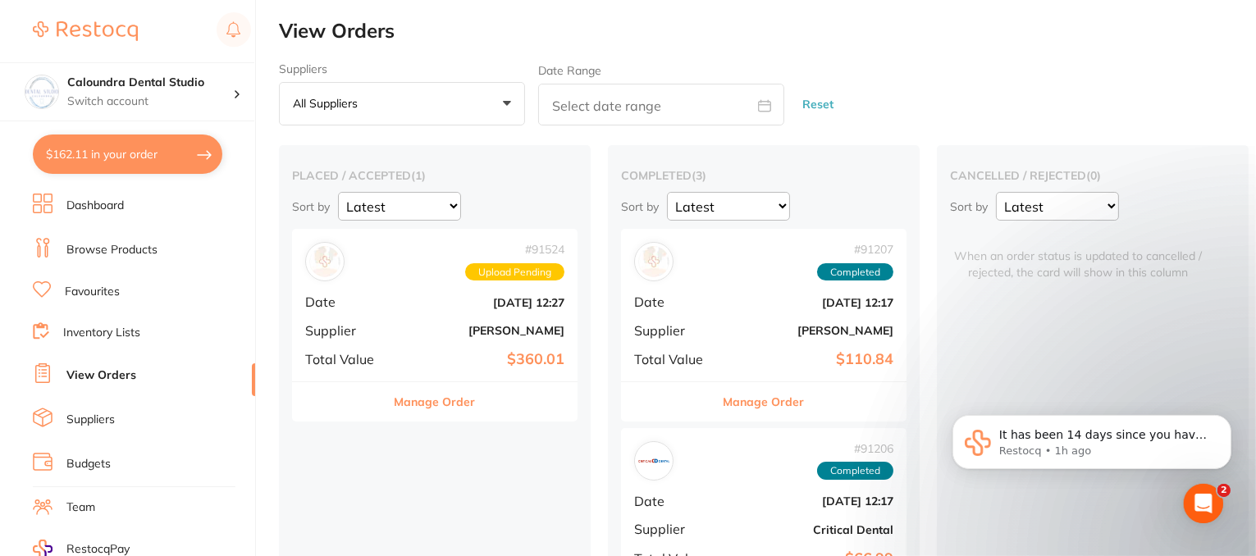
click at [456, 407] on button "Manage Order" at bounding box center [435, 401] width 81 height 39
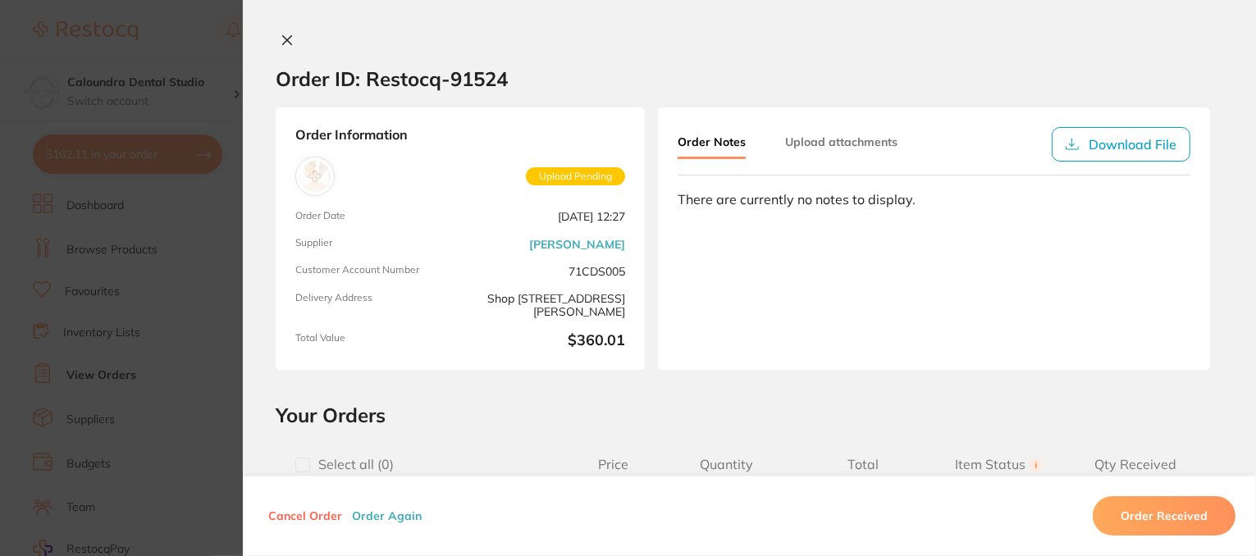
click at [286, 34] on icon at bounding box center [287, 40] width 13 height 13
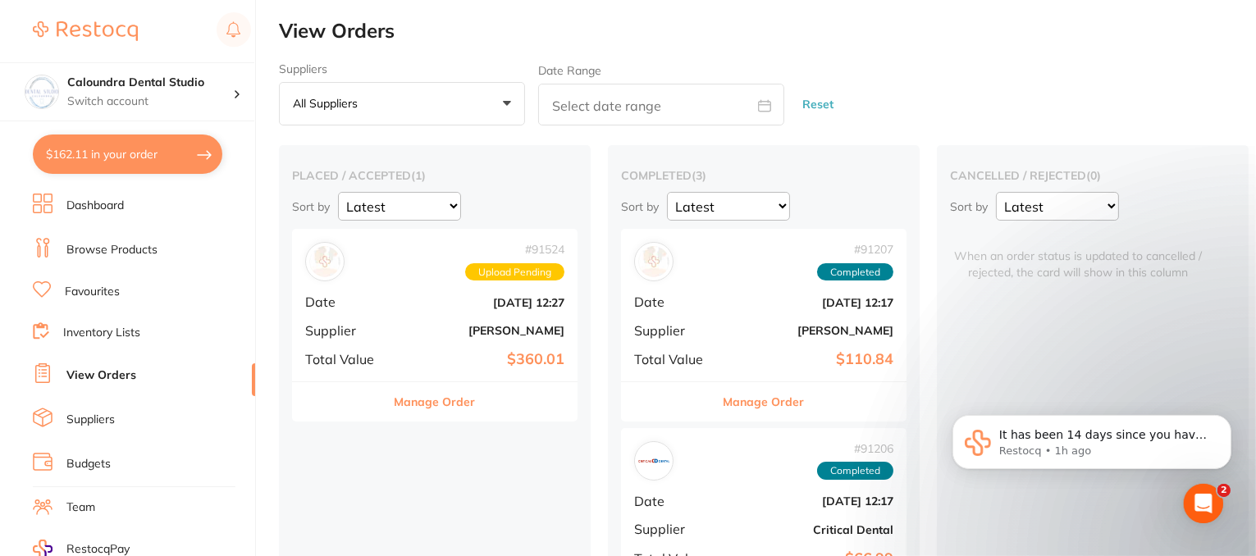
click at [748, 403] on button "Manage Order" at bounding box center [764, 401] width 81 height 39
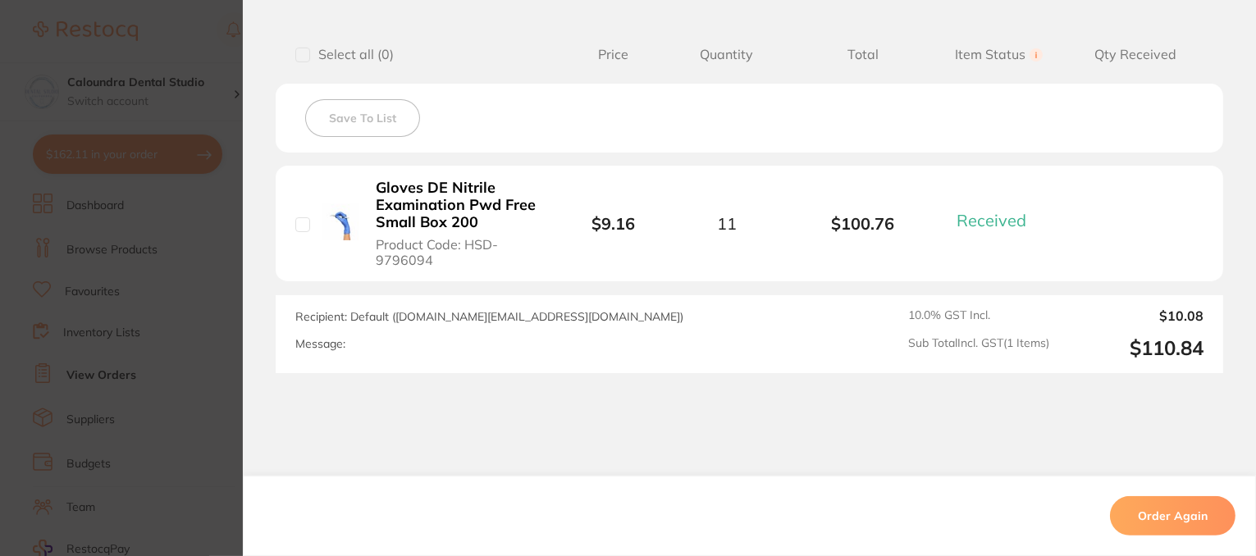
scroll to position [82, 0]
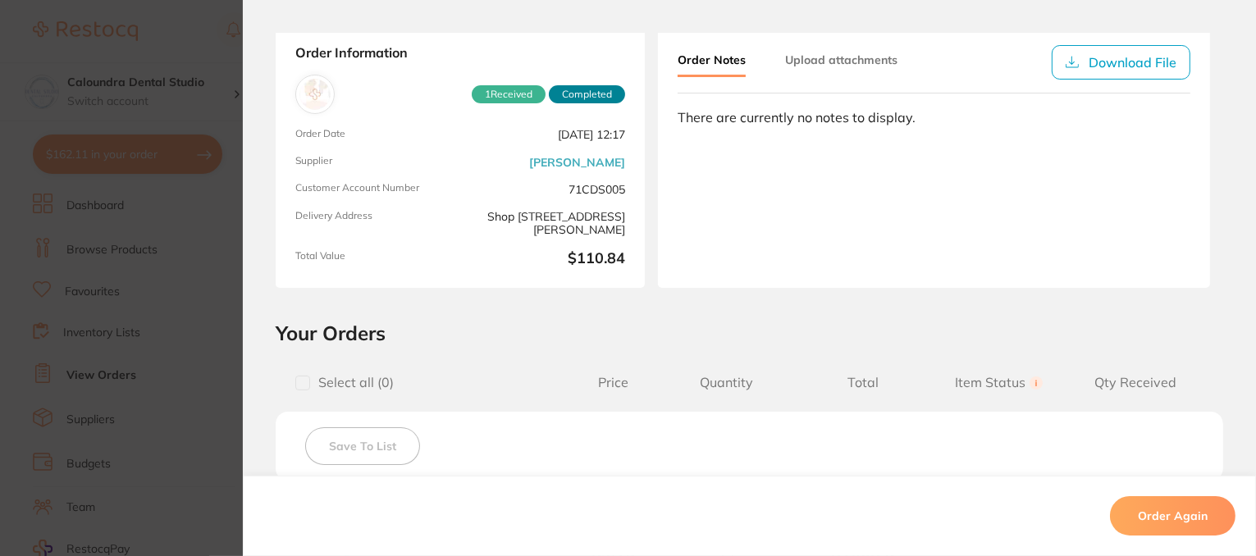
click at [838, 58] on button "Upload attachments" at bounding box center [841, 60] width 112 height 30
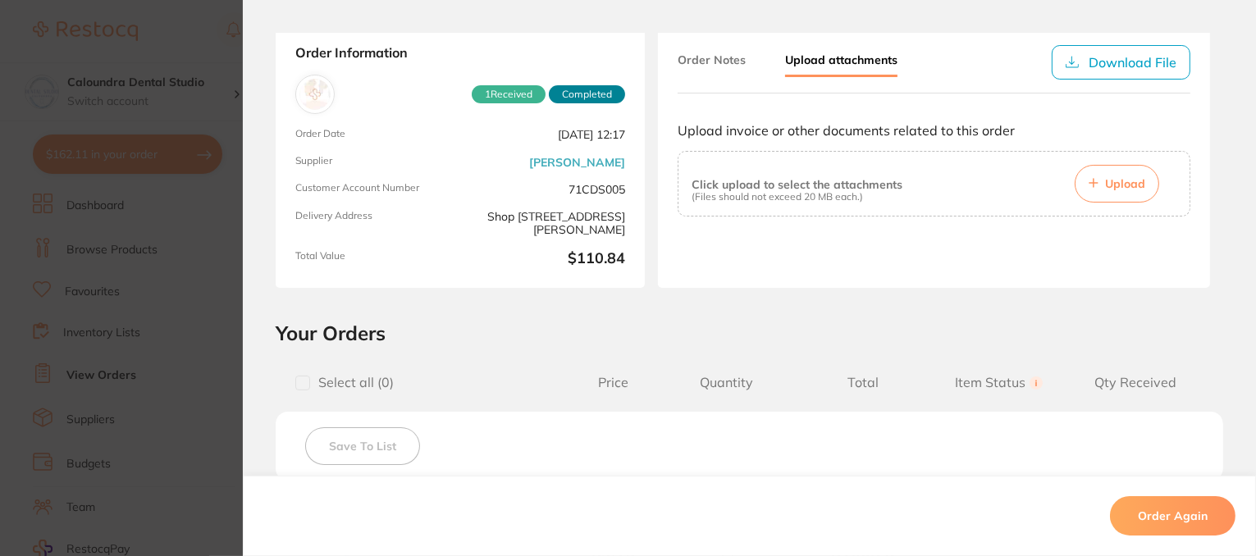
scroll to position [0, 0]
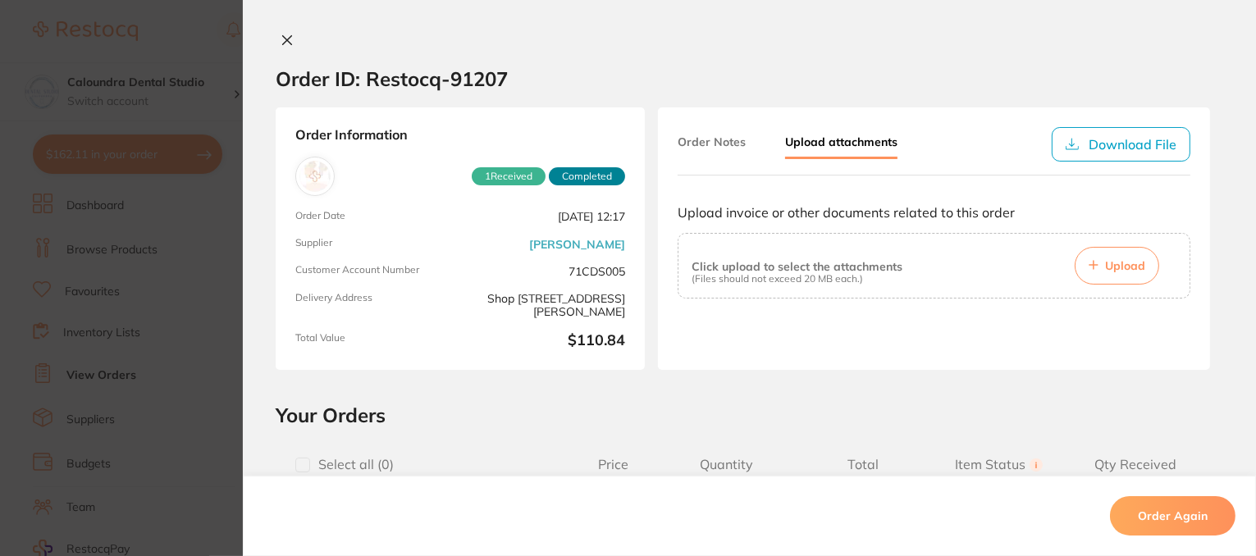
click at [286, 40] on icon at bounding box center [287, 40] width 13 height 13
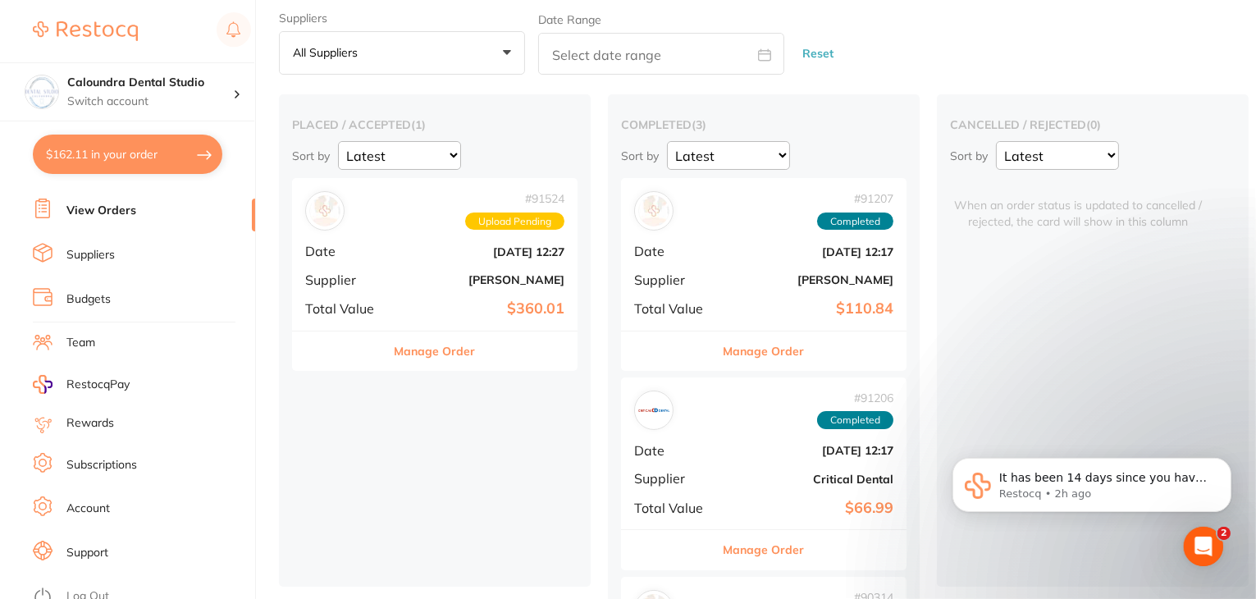
scroll to position [246, 0]
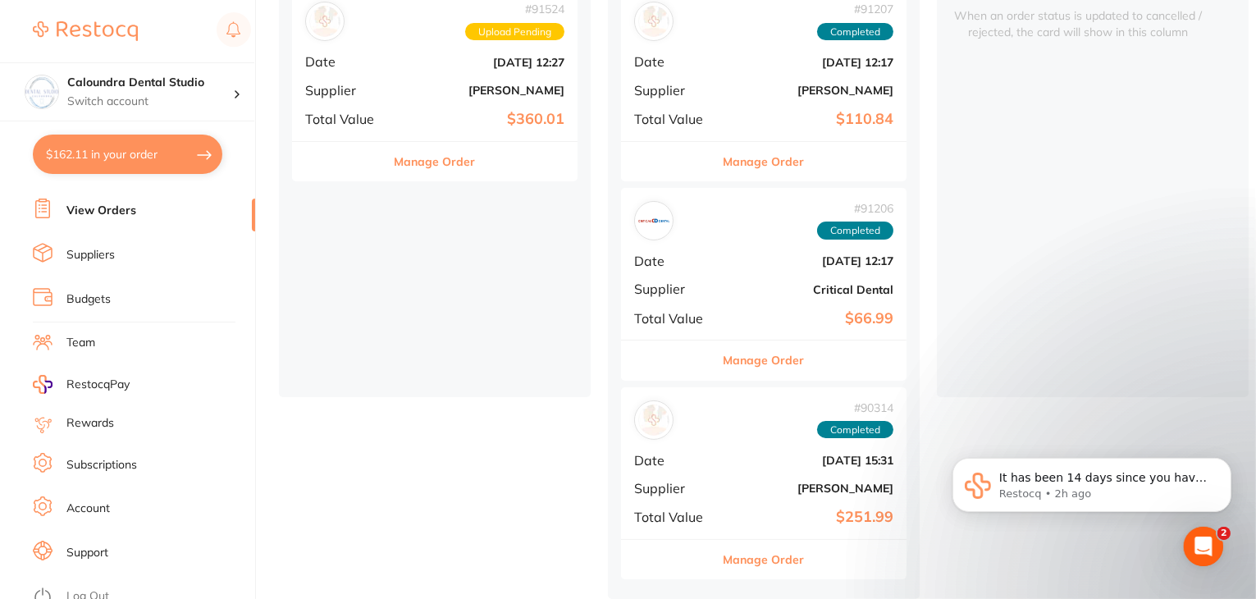
click at [82, 556] on link "Log Out" at bounding box center [87, 596] width 43 height 16
